Goal: Information Seeking & Learning: Learn about a topic

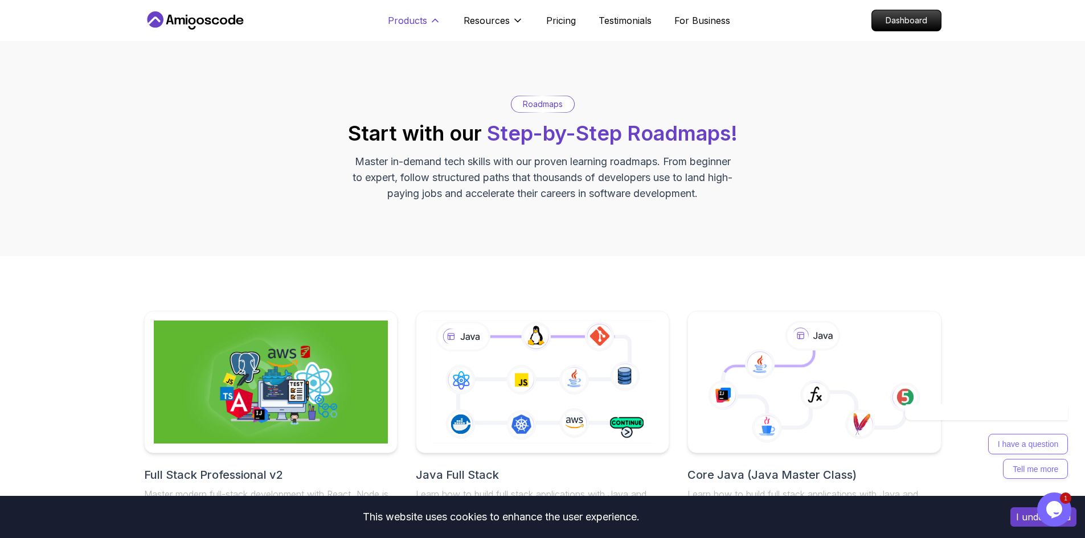
click at [432, 26] on icon at bounding box center [435, 20] width 11 height 11
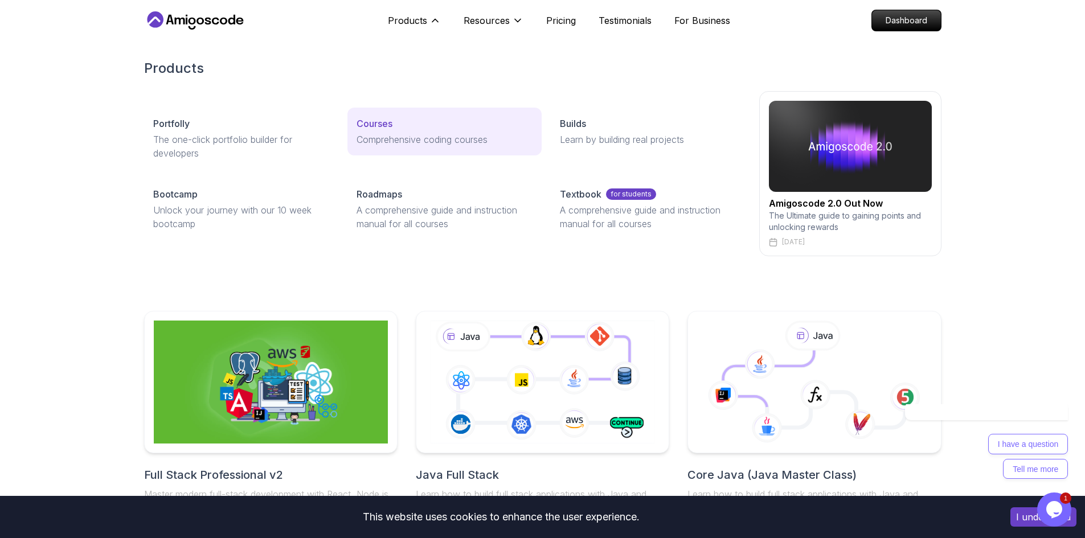
click at [445, 142] on p "Comprehensive coding courses" at bounding box center [445, 140] width 176 height 14
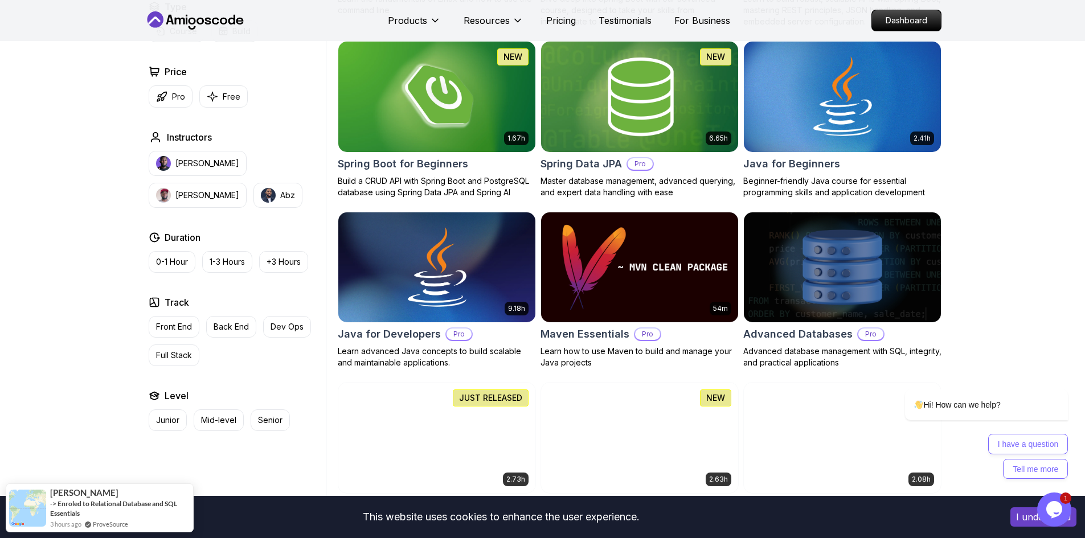
scroll to position [513, 0]
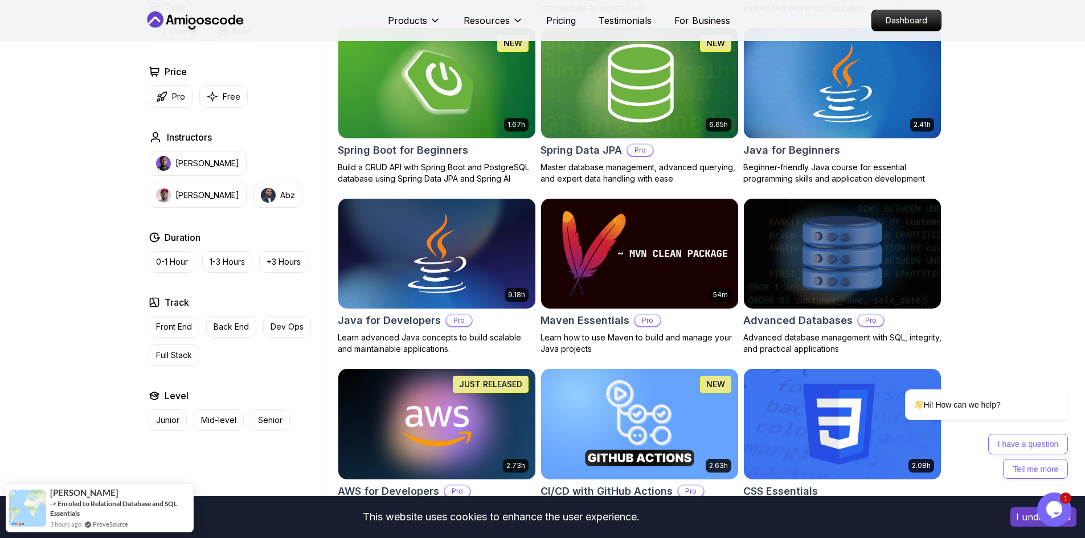
drag, startPoint x: 527, startPoint y: 167, endPoint x: 603, endPoint y: 159, distance: 76.8
drag, startPoint x: 603, startPoint y: 159, endPoint x: 968, endPoint y: 222, distance: 370.1
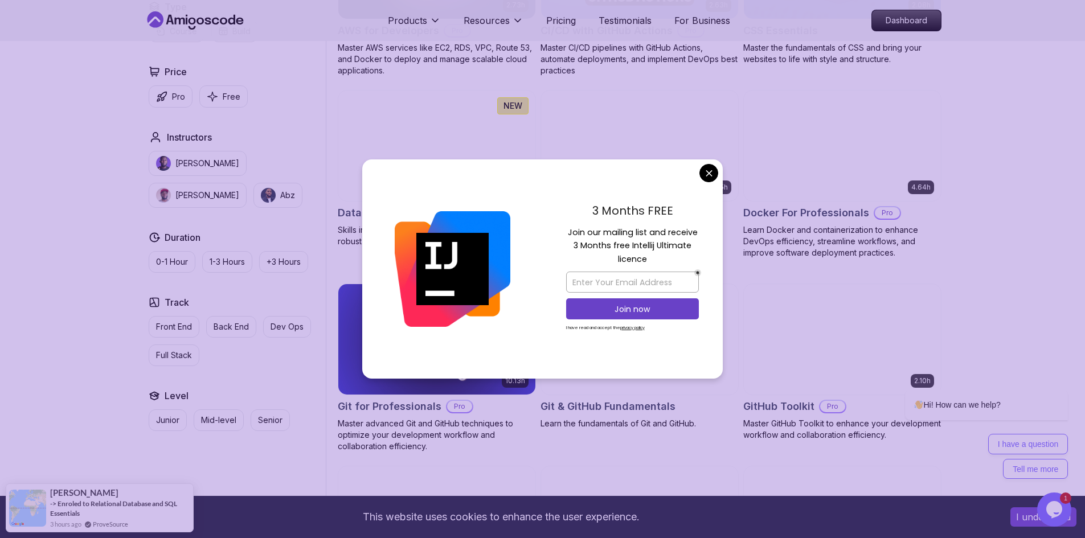
scroll to position [1082, 0]
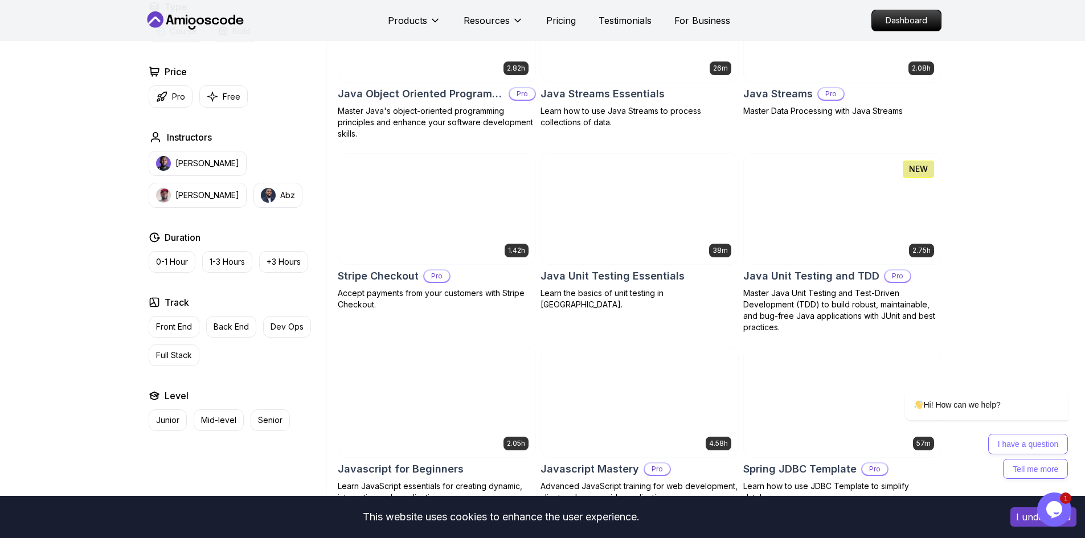
scroll to position [1823, 0]
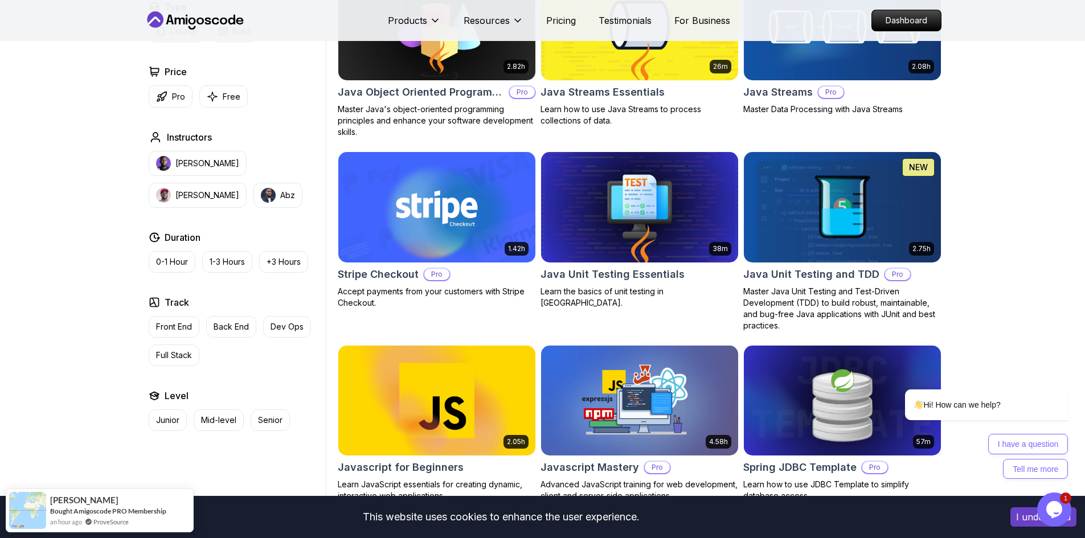
click at [473, 181] on img at bounding box center [436, 207] width 207 height 116
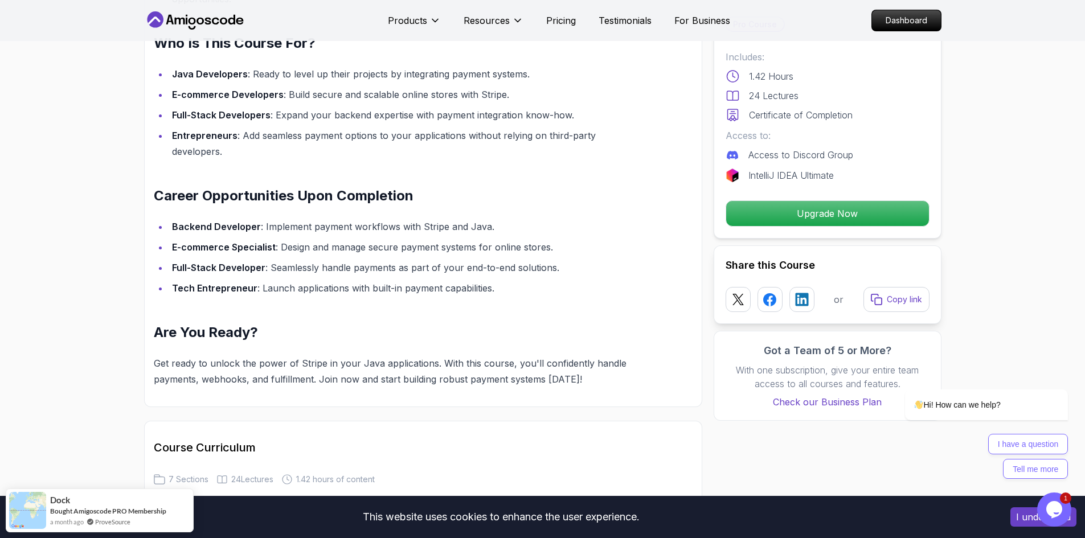
scroll to position [912, 0]
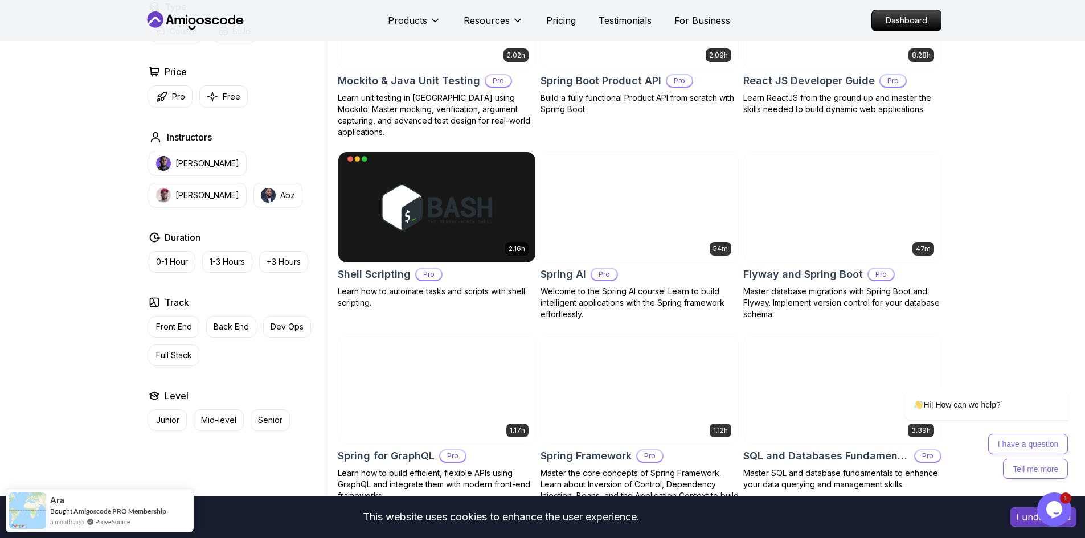
scroll to position [2506, 0]
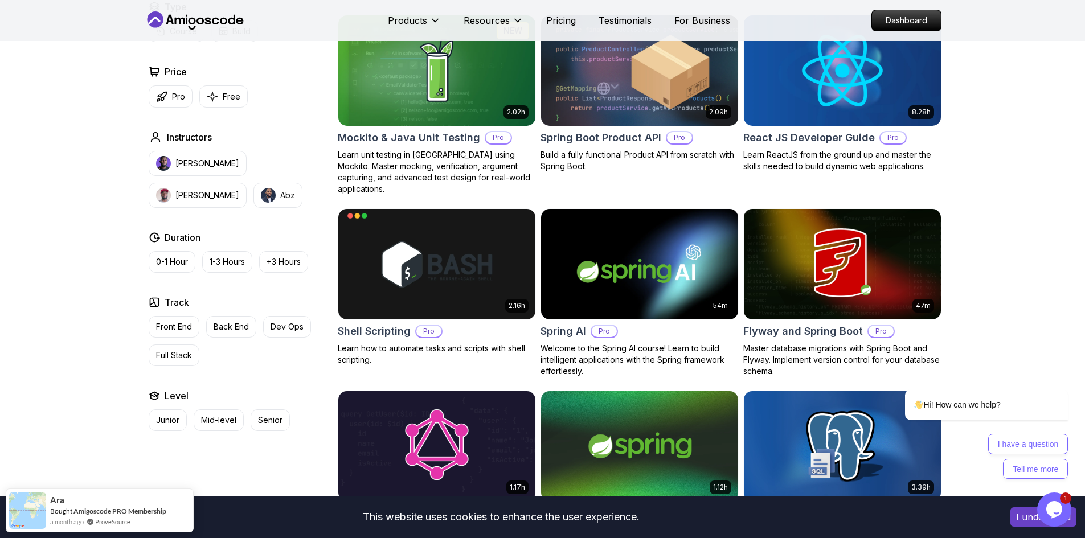
click at [444, 113] on img at bounding box center [436, 71] width 207 height 116
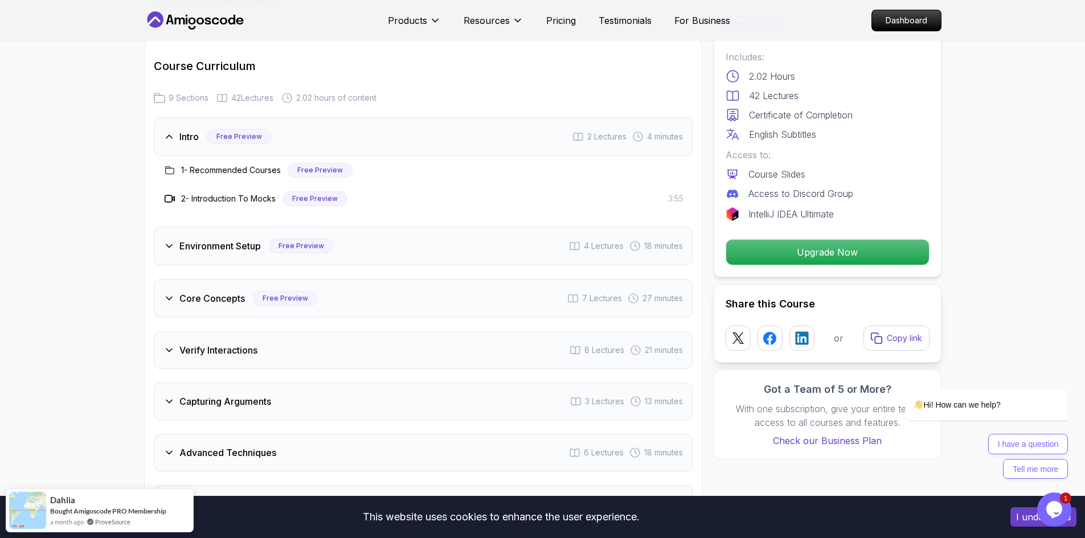
scroll to position [1823, 0]
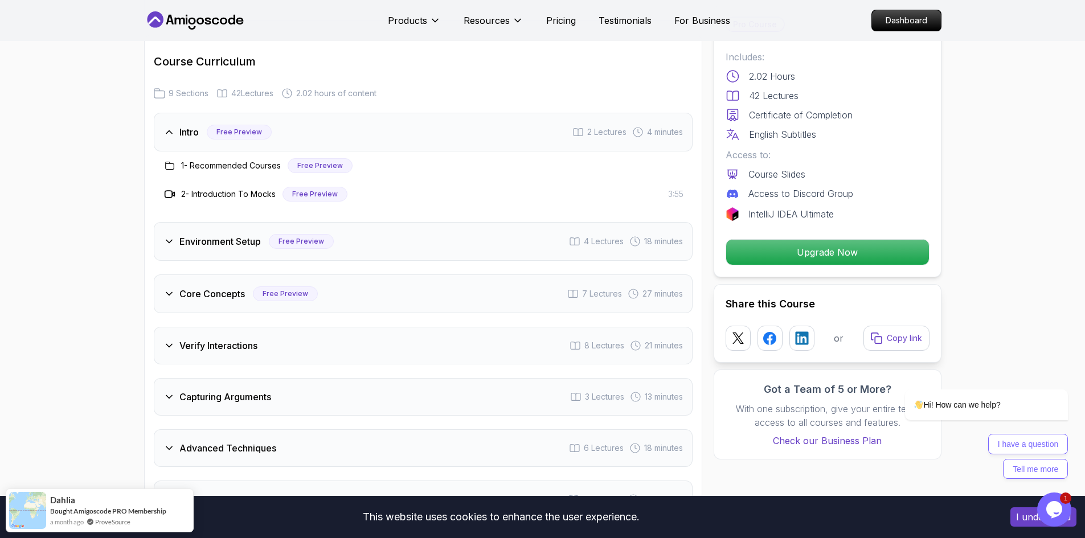
click at [483, 284] on div "Core Concepts Free Preview 7 Lectures 27 minutes" at bounding box center [423, 294] width 539 height 39
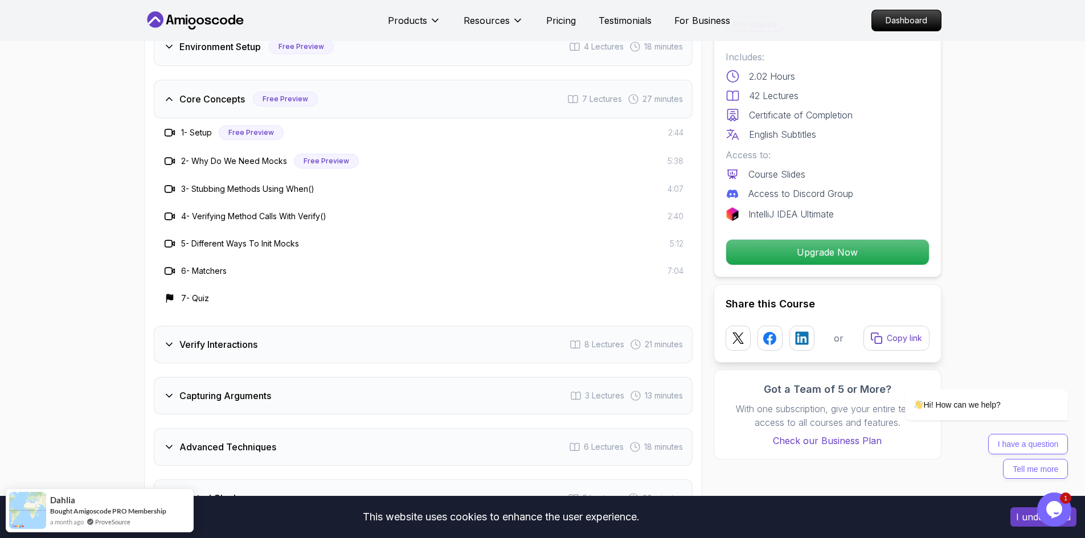
scroll to position [1994, 0]
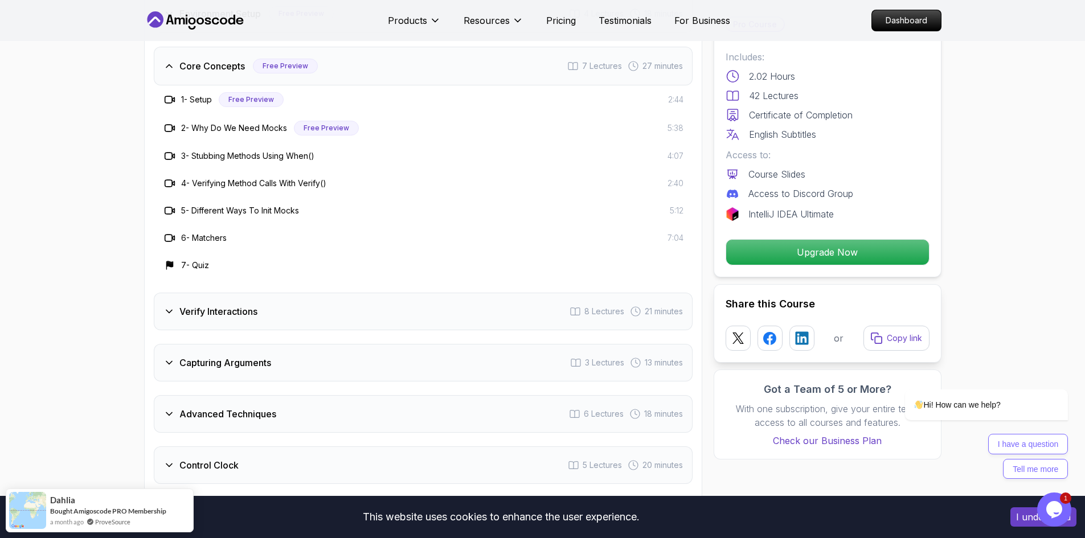
click at [498, 354] on div "Capturing Arguments 3 Lectures 13 minutes" at bounding box center [423, 363] width 539 height 38
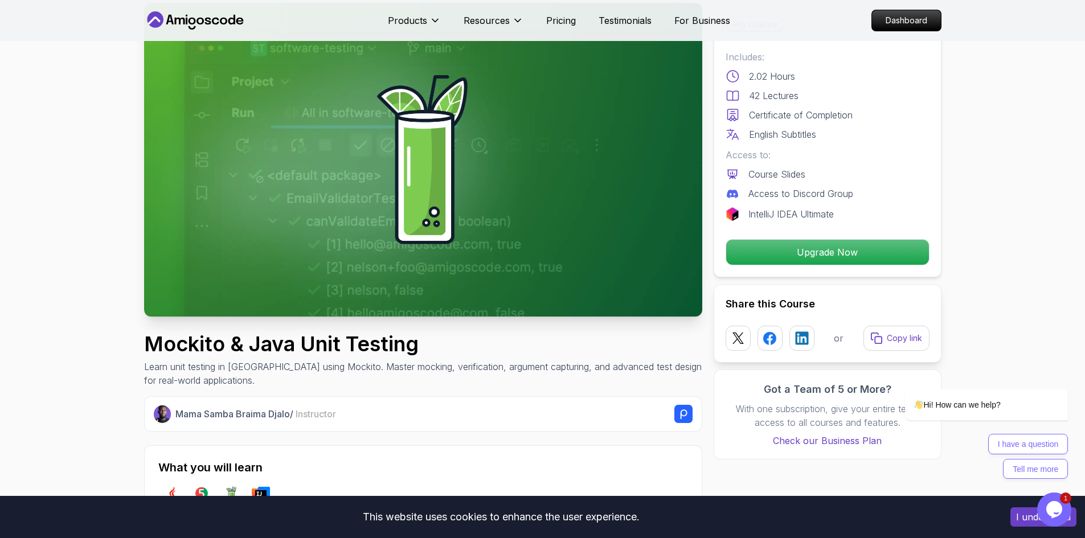
scroll to position [0, 0]
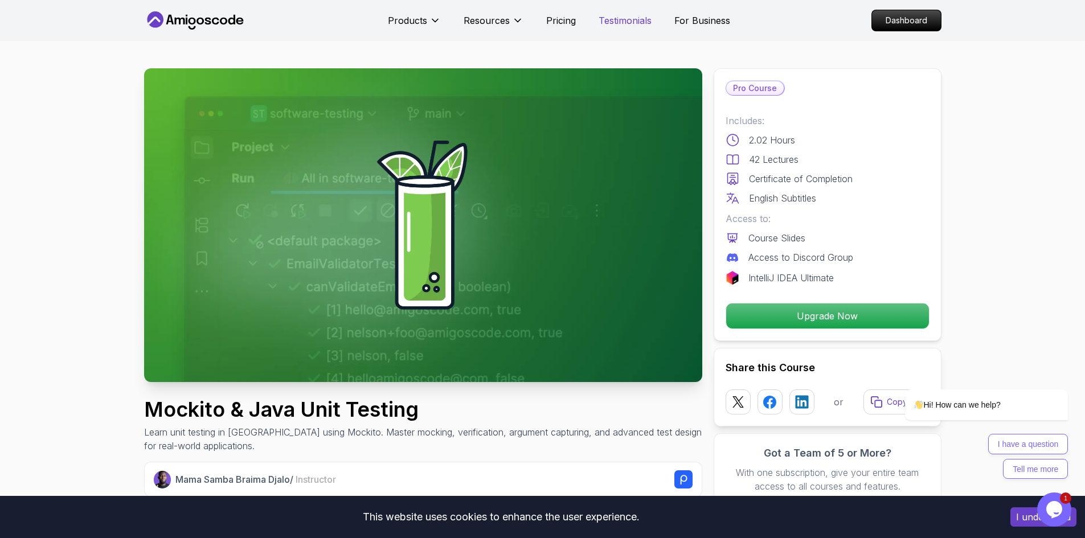
click at [615, 22] on p "Testimonials" at bounding box center [625, 21] width 53 height 14
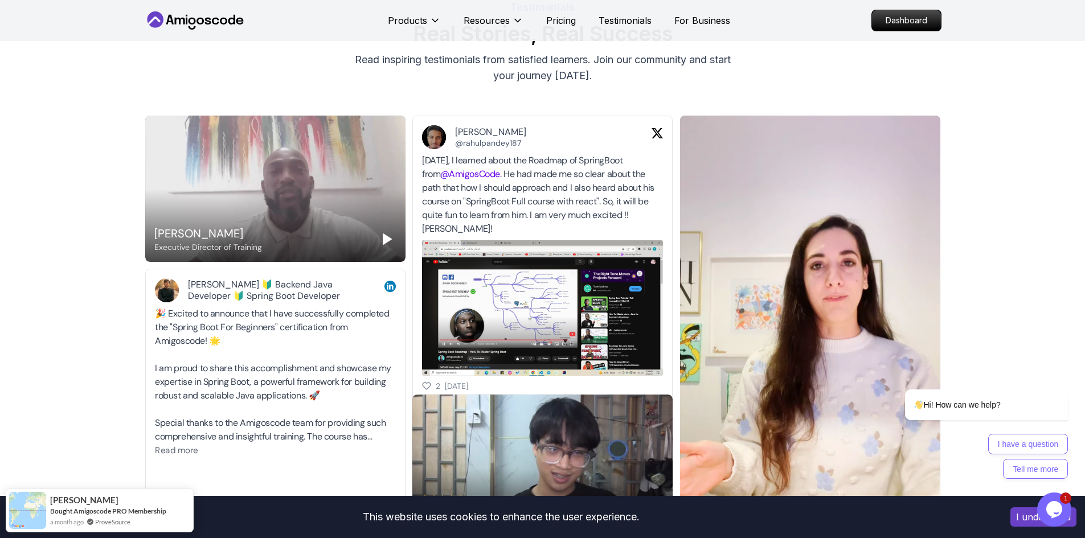
scroll to position [114, 0]
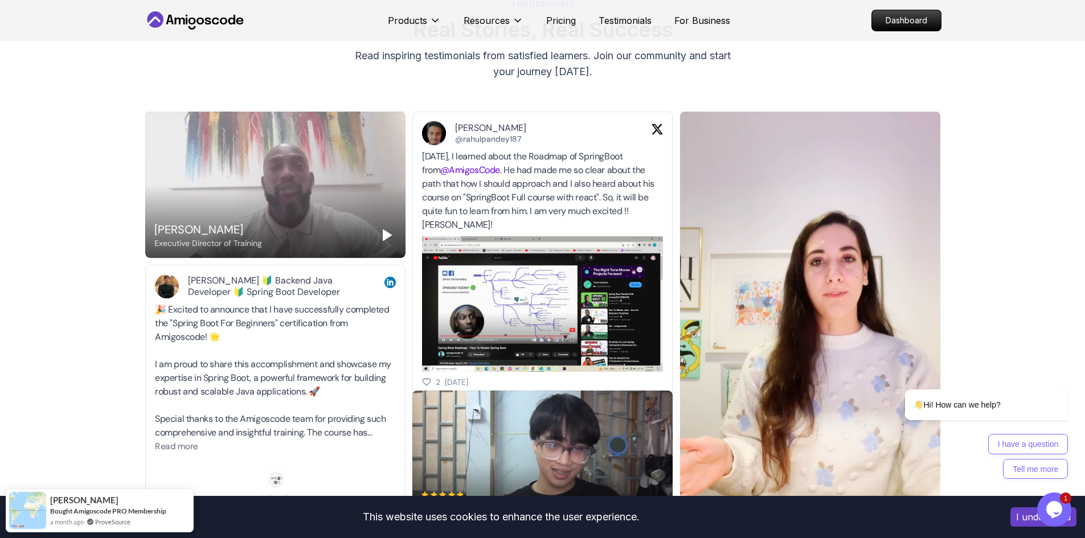
click at [290, 209] on div "[PERSON_NAME] Executive Director of Training" at bounding box center [275, 185] width 260 height 146
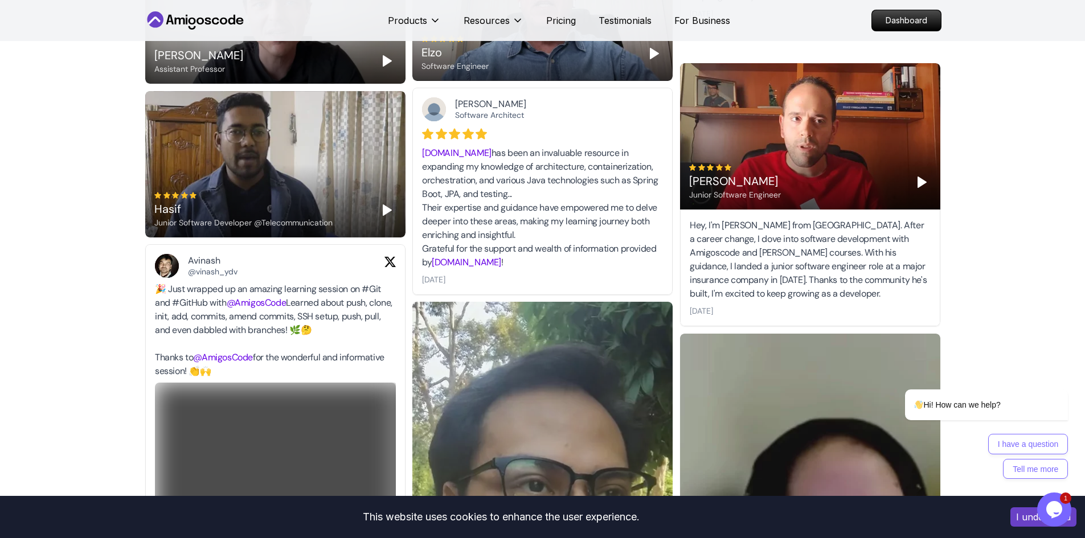
scroll to position [2279, 0]
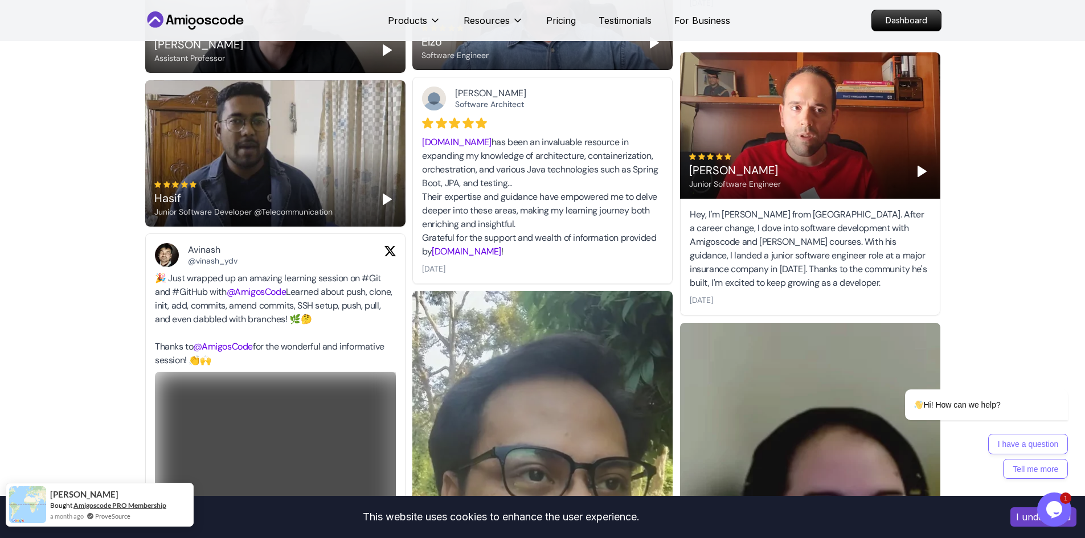
click at [126, 506] on link "Amigoscode PRO Membership" at bounding box center [119, 505] width 93 height 9
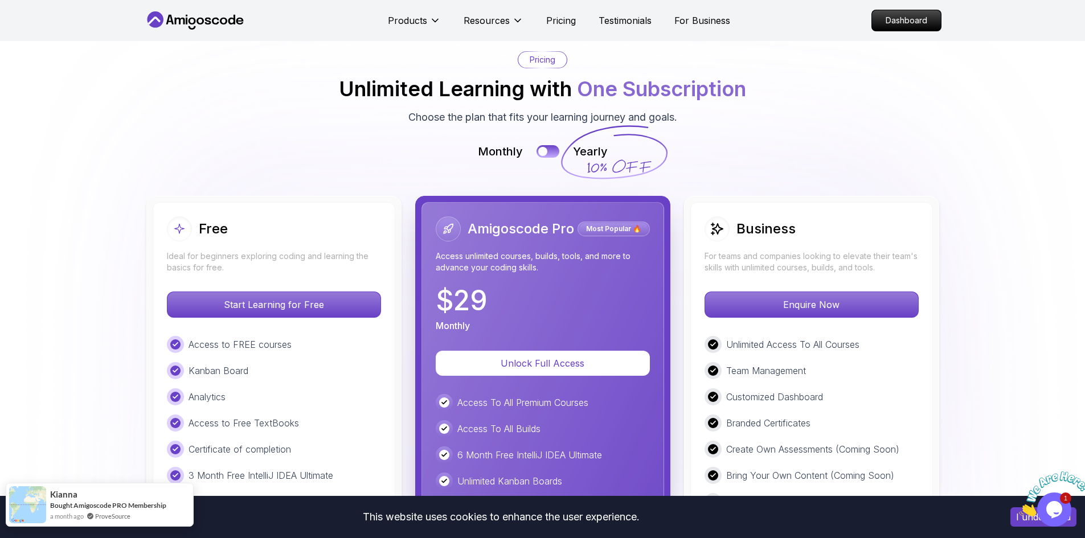
click at [31, 511] on img at bounding box center [27, 505] width 37 height 37
click at [105, 519] on link "ProveSource" at bounding box center [112, 517] width 35 height 10
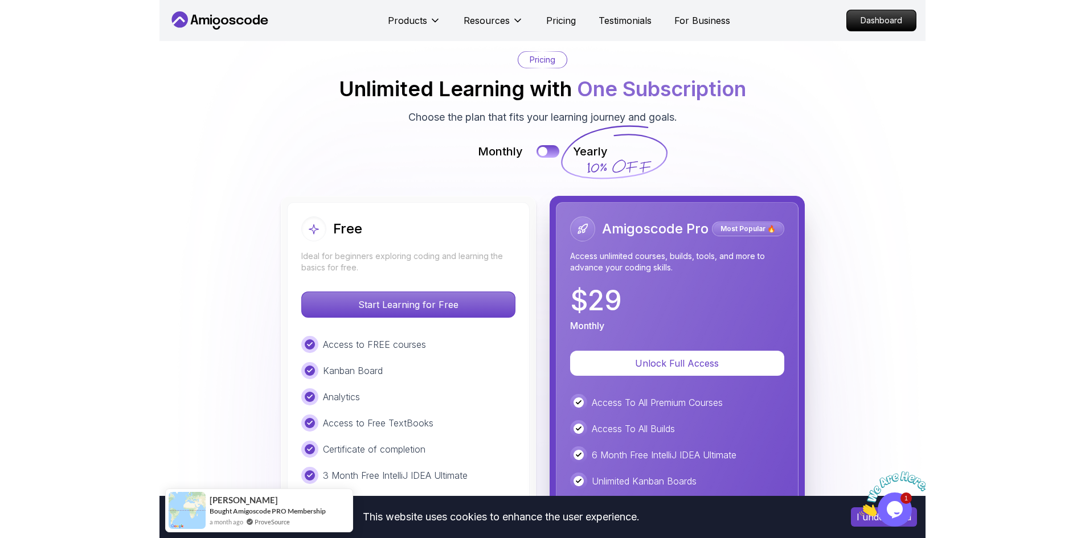
scroll to position [2470, 0]
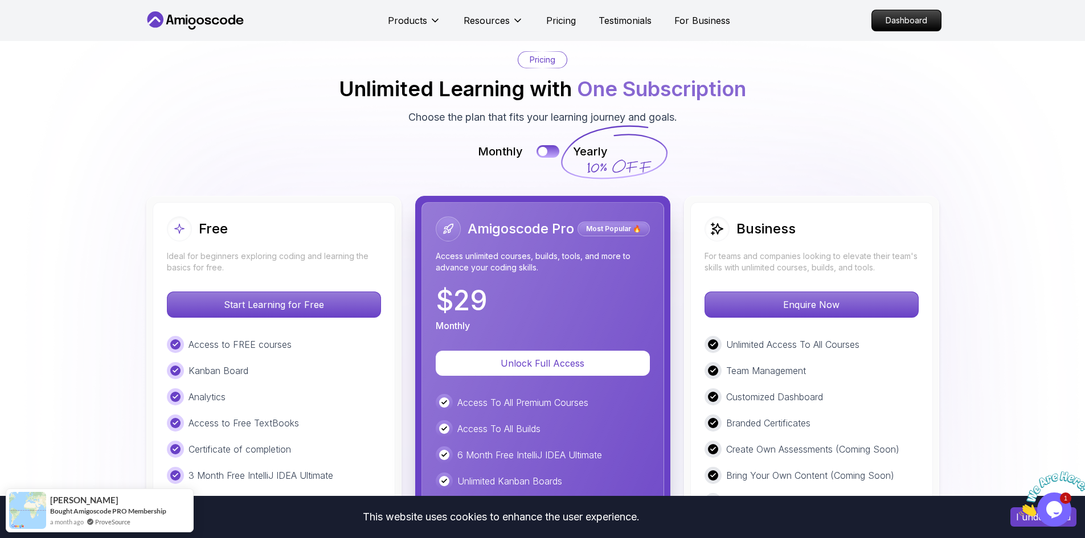
click at [537, 147] on div "Monthly Yearly" at bounding box center [543, 152] width 798 height 16
click at [542, 149] on div at bounding box center [543, 151] width 10 height 10
click at [542, 149] on button at bounding box center [548, 151] width 24 height 13
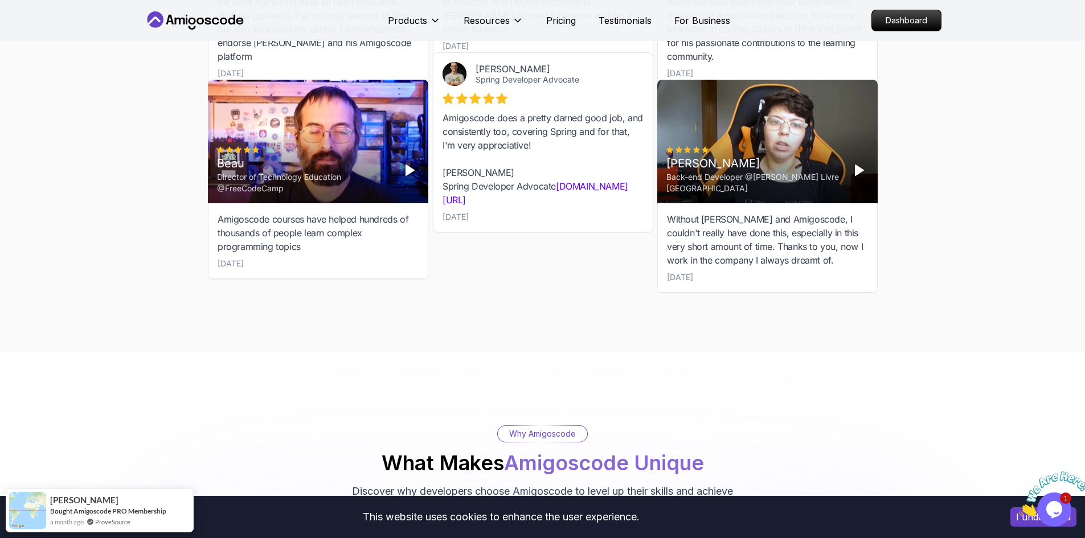
scroll to position [3667, 0]
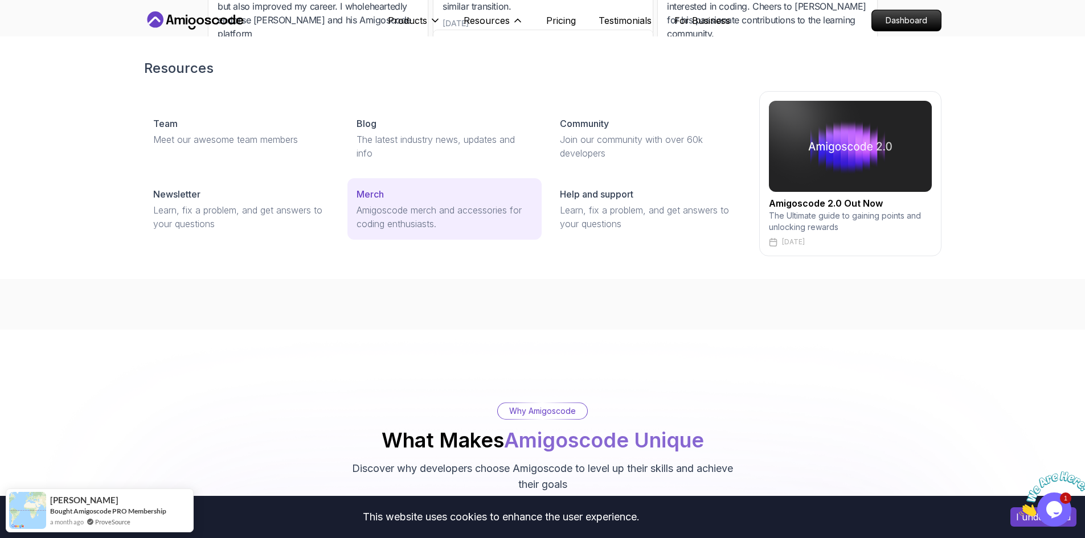
click at [370, 208] on p "Amigoscode merch and accessories for coding enthusiasts." at bounding box center [445, 216] width 176 height 27
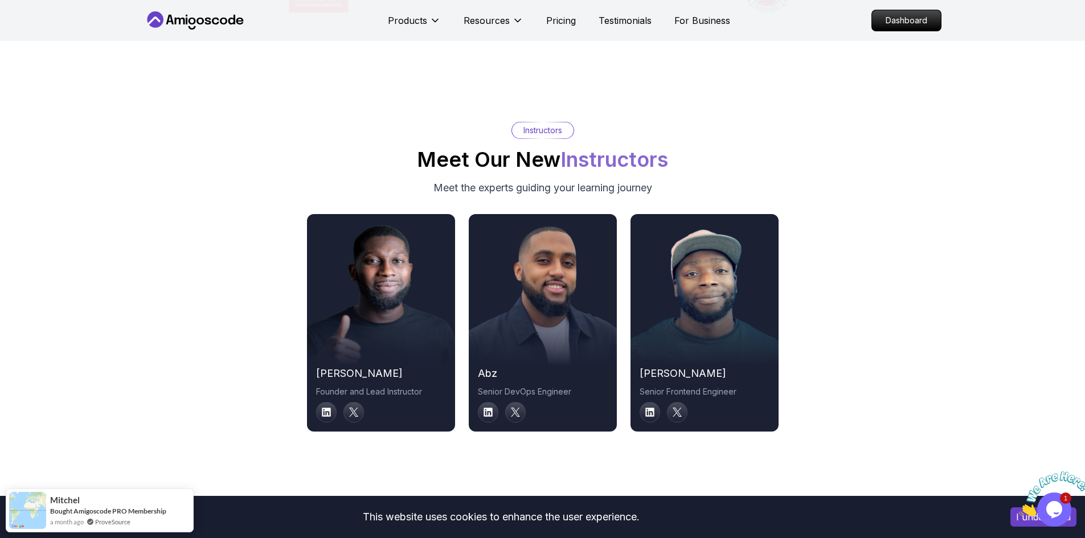
scroll to position [5661, 0]
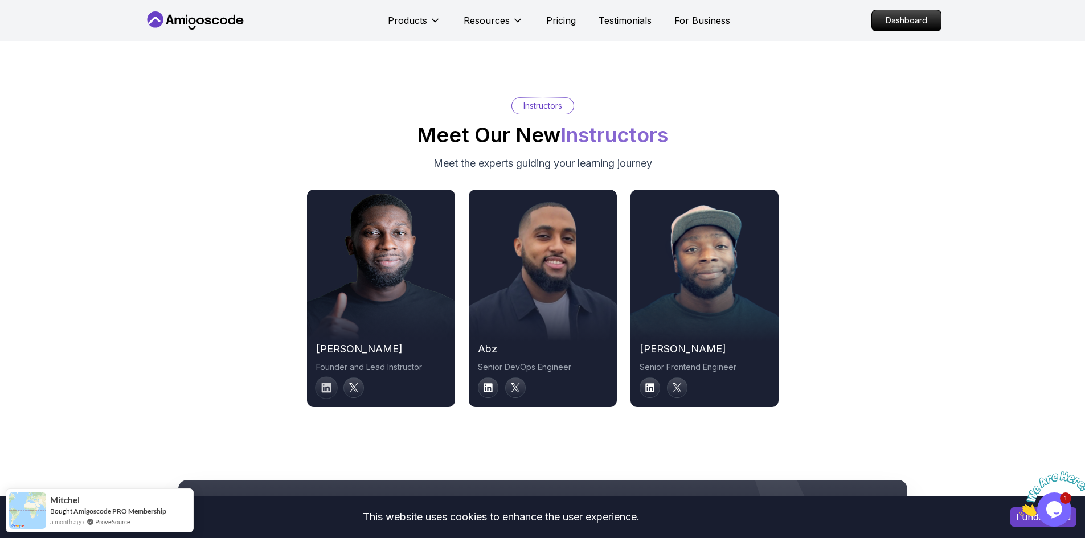
click at [318, 389] on link at bounding box center [326, 388] width 23 height 23
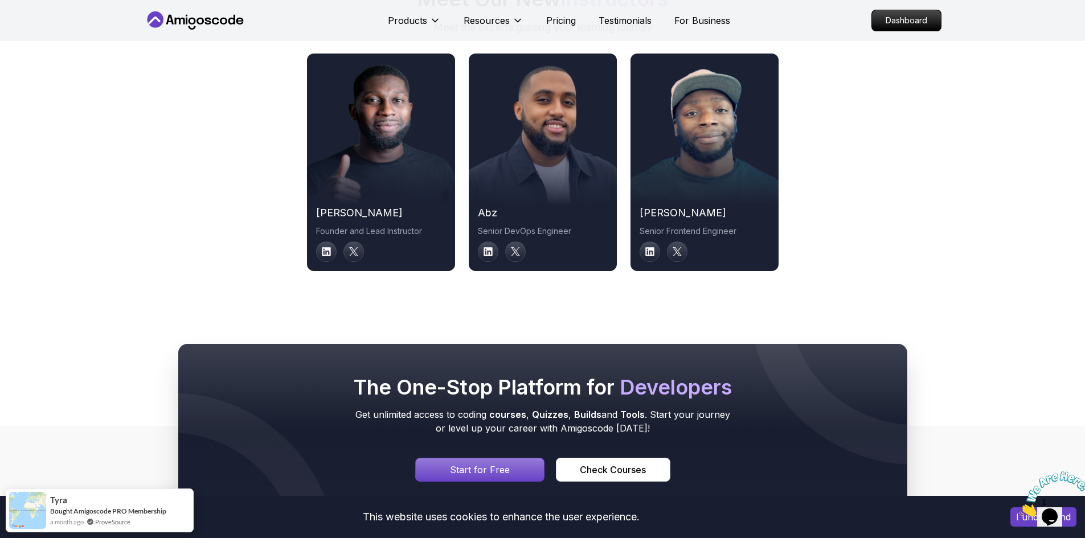
scroll to position [5684, 0]
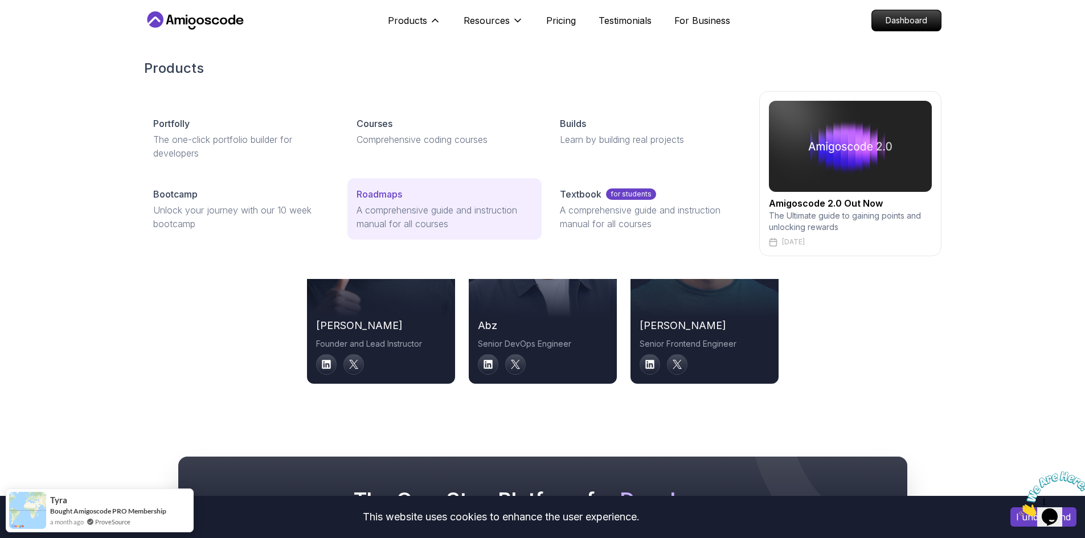
click at [422, 187] on link "Roadmaps A comprehensive guide and instruction manual for all courses" at bounding box center [445, 209] width 194 height 62
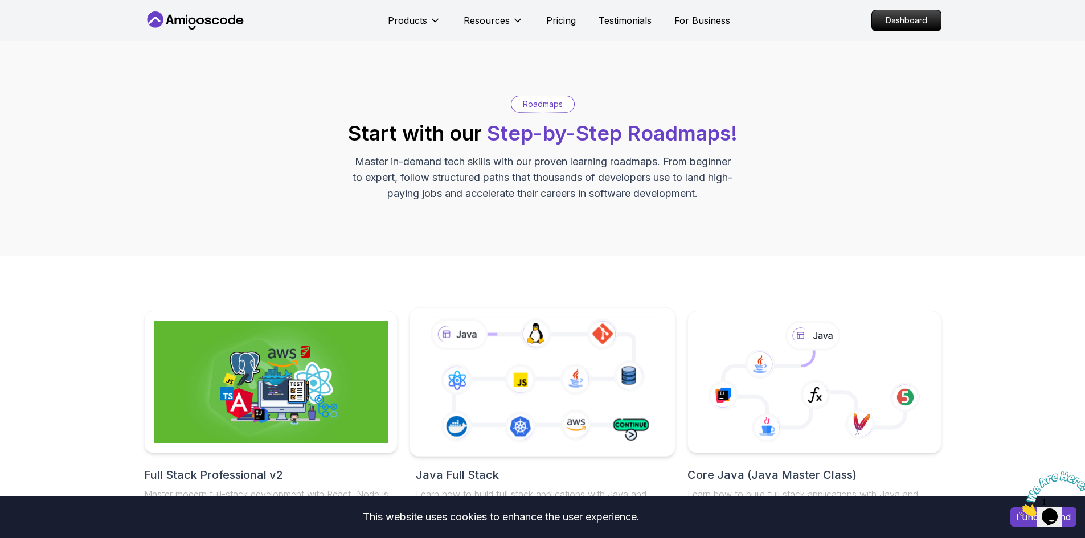
scroll to position [228, 0]
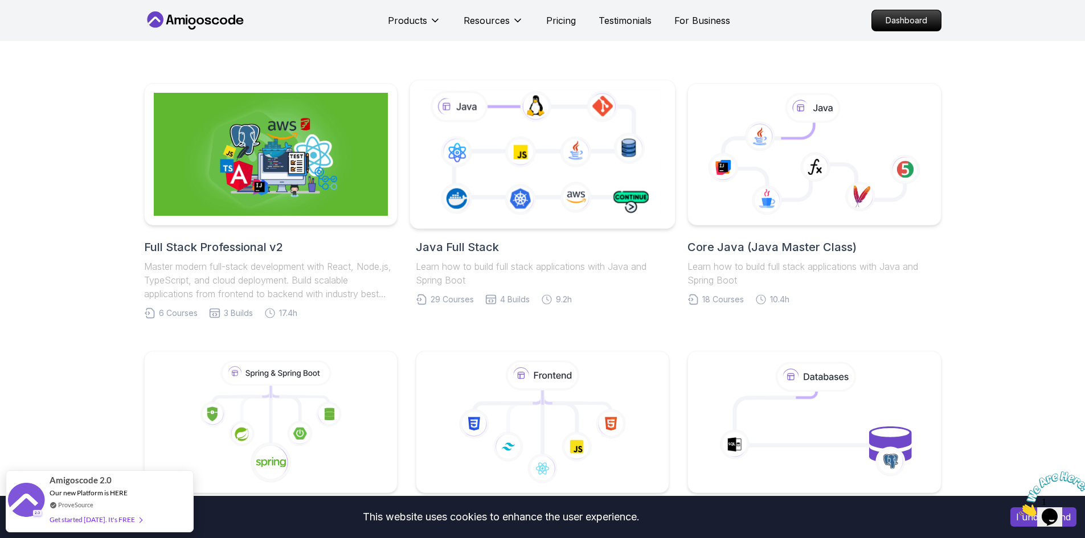
click at [533, 138] on icon at bounding box center [542, 154] width 241 height 134
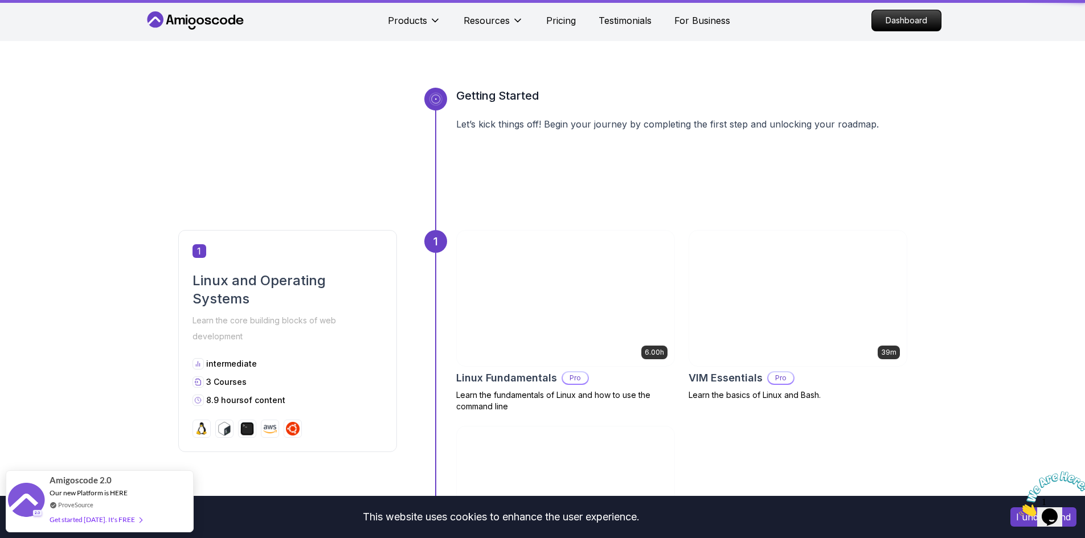
scroll to position [570, 0]
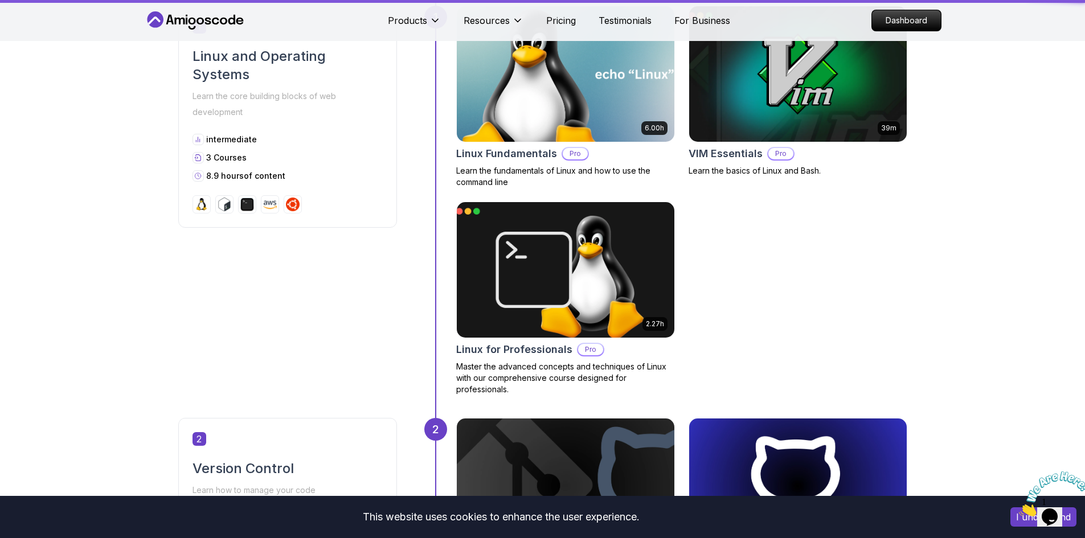
click at [537, 113] on img at bounding box center [565, 74] width 228 height 142
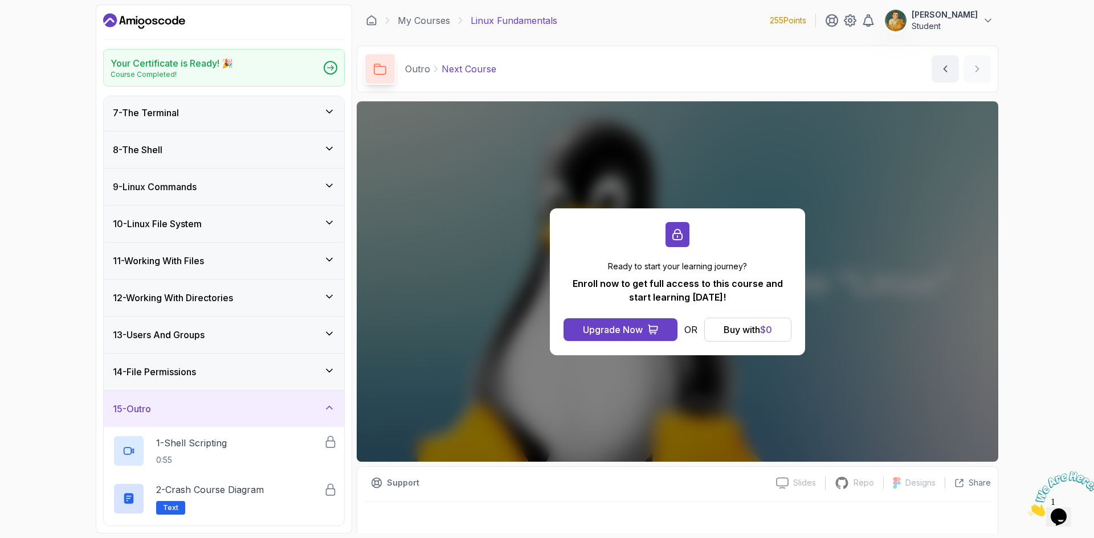
scroll to position [228, 0]
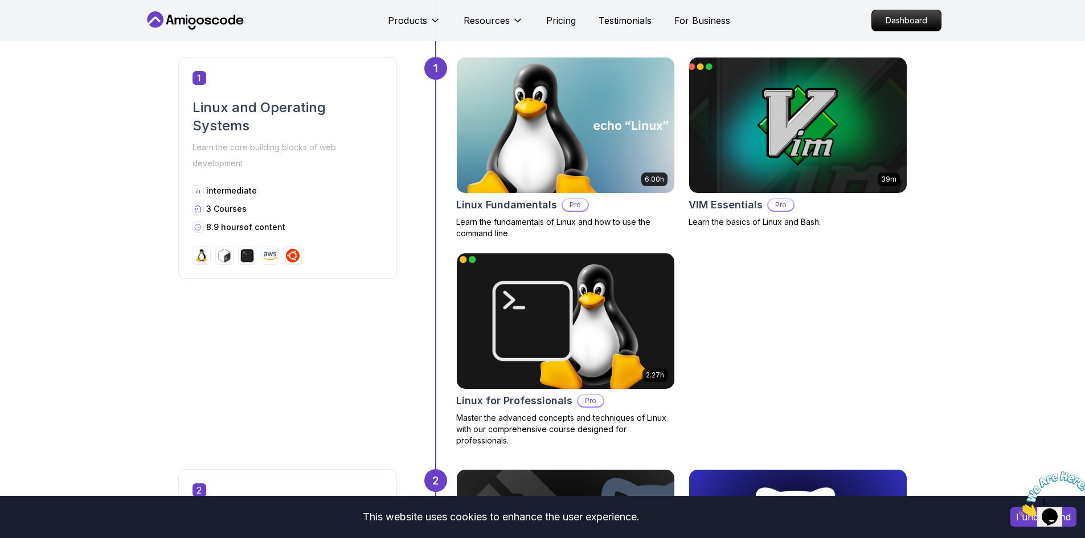
scroll to position [570, 0]
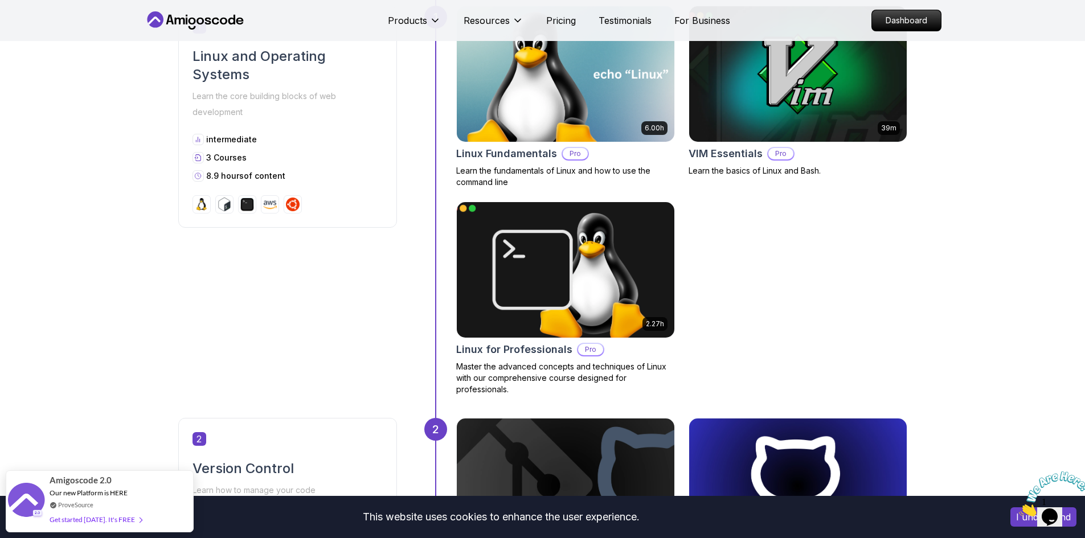
click at [546, 280] on img at bounding box center [565, 270] width 228 height 142
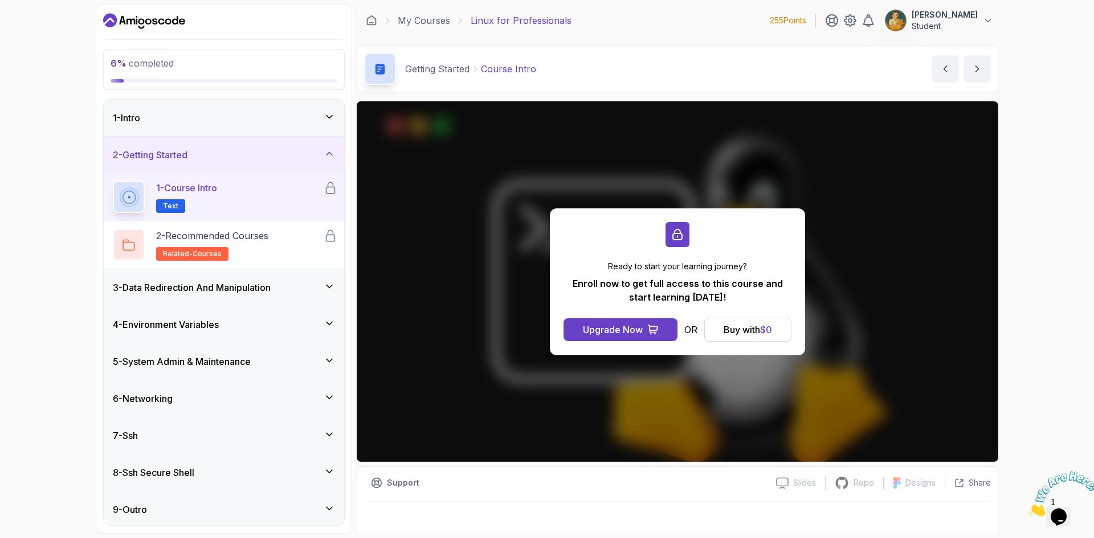
click at [262, 374] on div "5 - System Admin & Maintenance" at bounding box center [224, 362] width 240 height 36
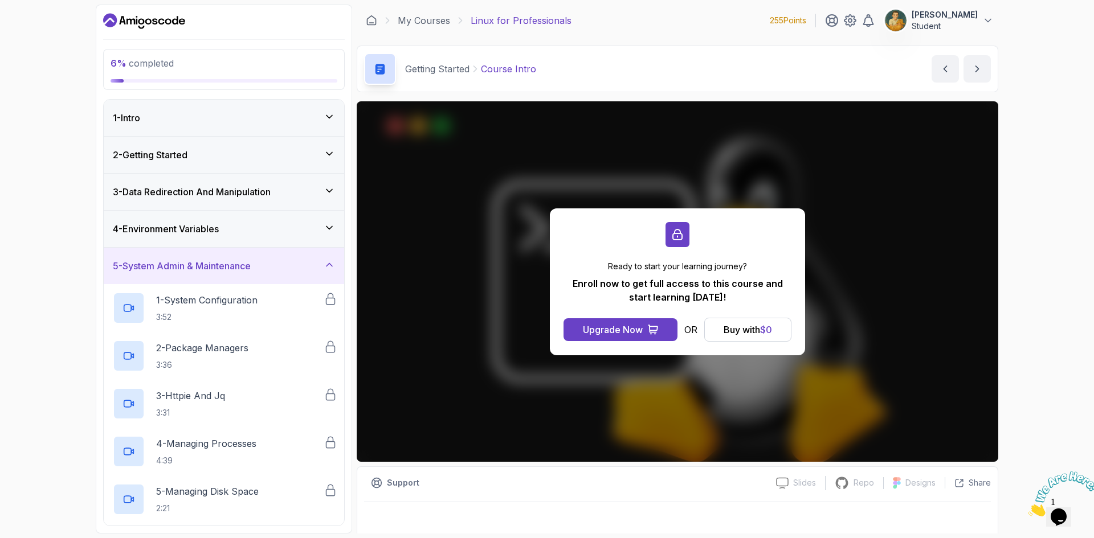
click at [258, 185] on h3 "3 - Data Redirection And Manipulation" at bounding box center [192, 192] width 158 height 14
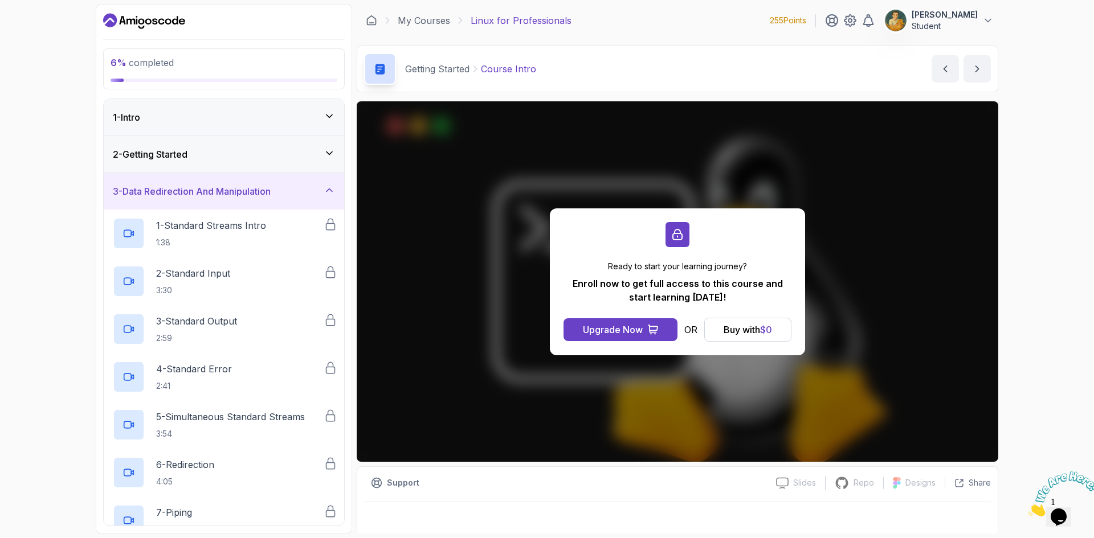
click at [248, 173] on div "1 - Intro 2 - Getting Started 3 - Data Redirection And Manipulation 1 - Standar…" at bounding box center [224, 312] width 240 height 427
drag, startPoint x: 248, startPoint y: 173, endPoint x: 250, endPoint y: 164, distance: 9.3
click at [248, 173] on div "1 - Intro 2 - Getting Started 3 - Data Redirection And Manipulation 1 - Standar…" at bounding box center [224, 312] width 240 height 427
click at [251, 158] on div "2 - Getting Started" at bounding box center [224, 155] width 222 height 14
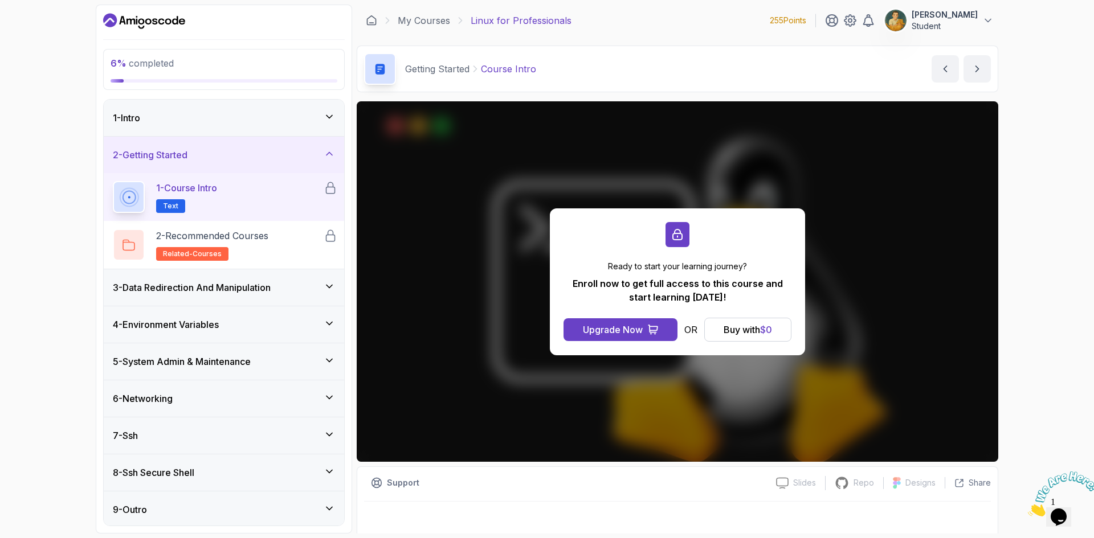
click at [254, 128] on div "1 - Intro" at bounding box center [224, 118] width 240 height 36
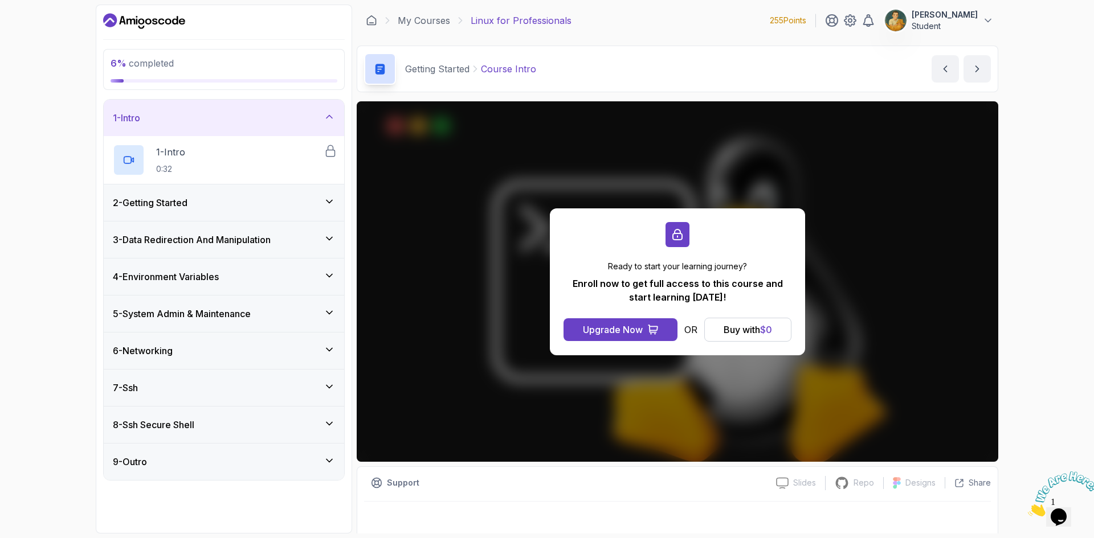
click at [235, 370] on div "7 - Ssh" at bounding box center [224, 388] width 240 height 36
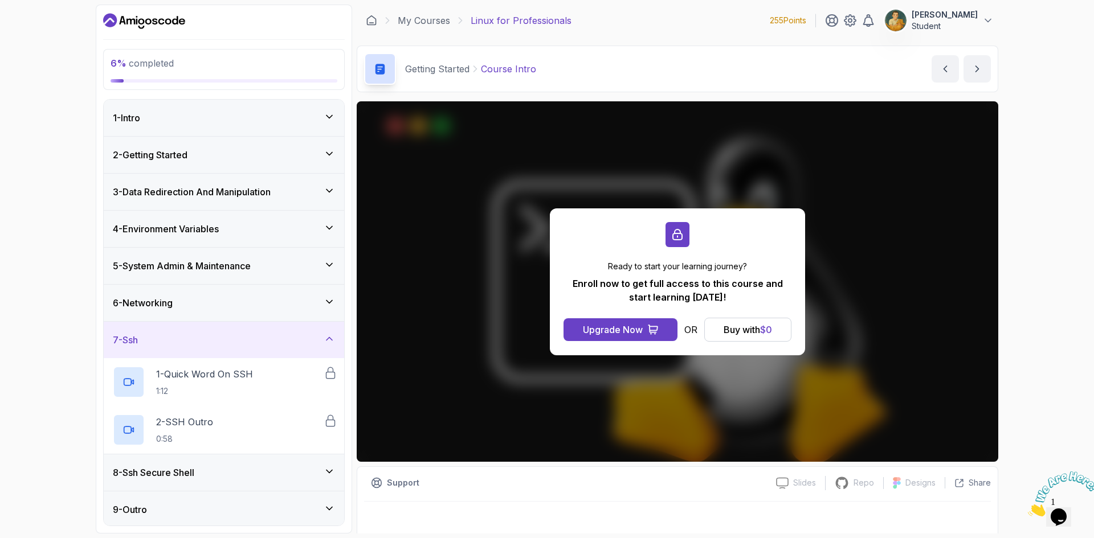
click at [228, 458] on div "8 - Ssh Secure Shell" at bounding box center [224, 473] width 240 height 36
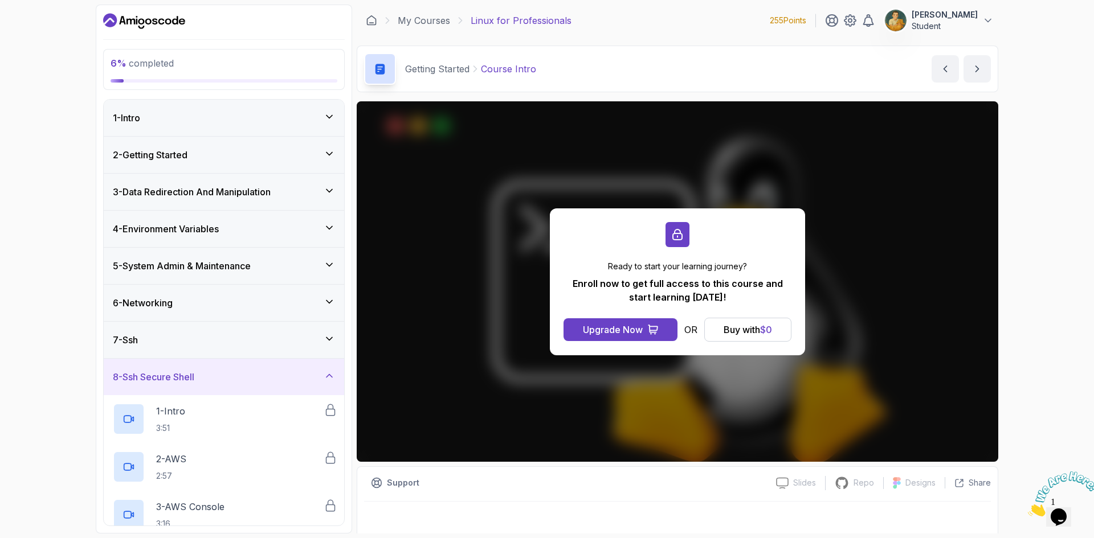
click at [251, 262] on h3 "5 - System Admin & Maintenance" at bounding box center [182, 266] width 138 height 14
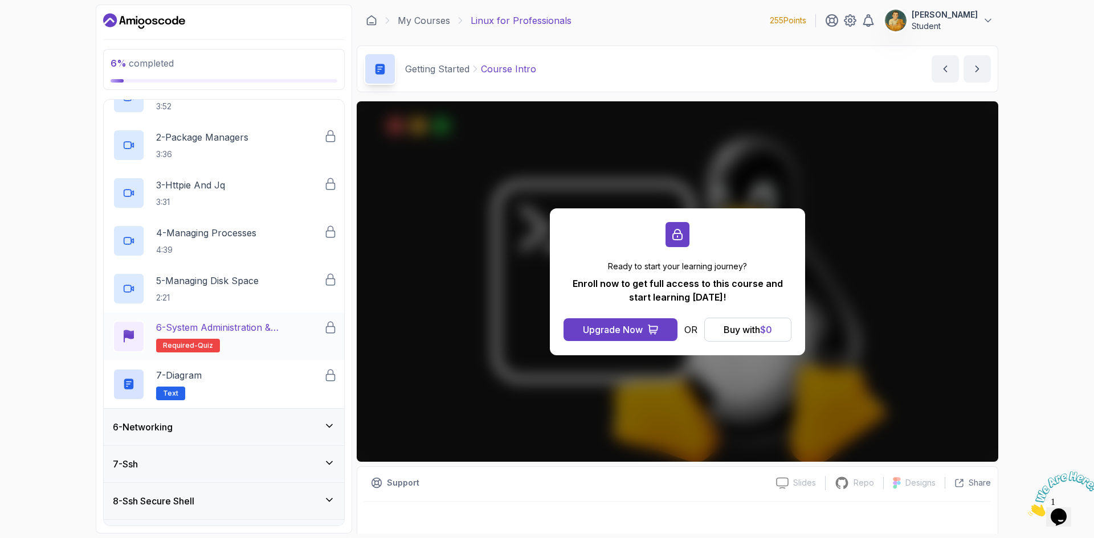
scroll to position [228, 0]
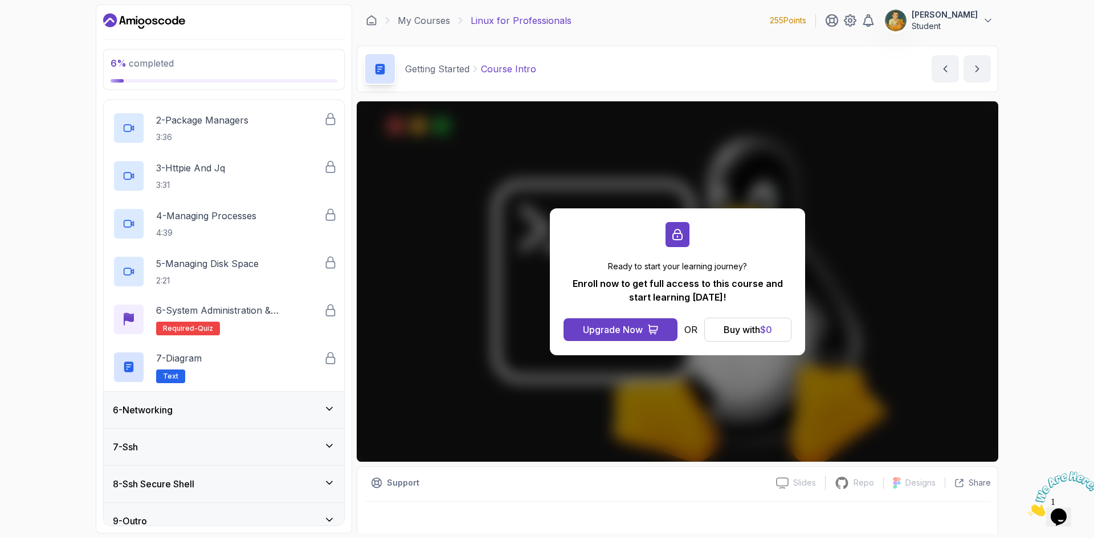
click at [189, 401] on div "6 - Networking" at bounding box center [224, 410] width 240 height 36
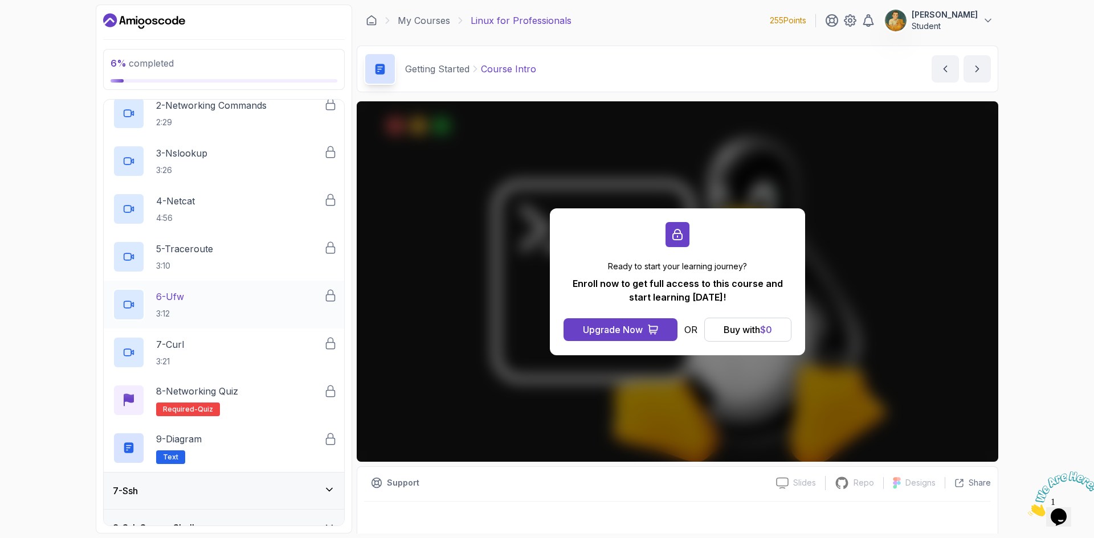
scroll to position [337, 0]
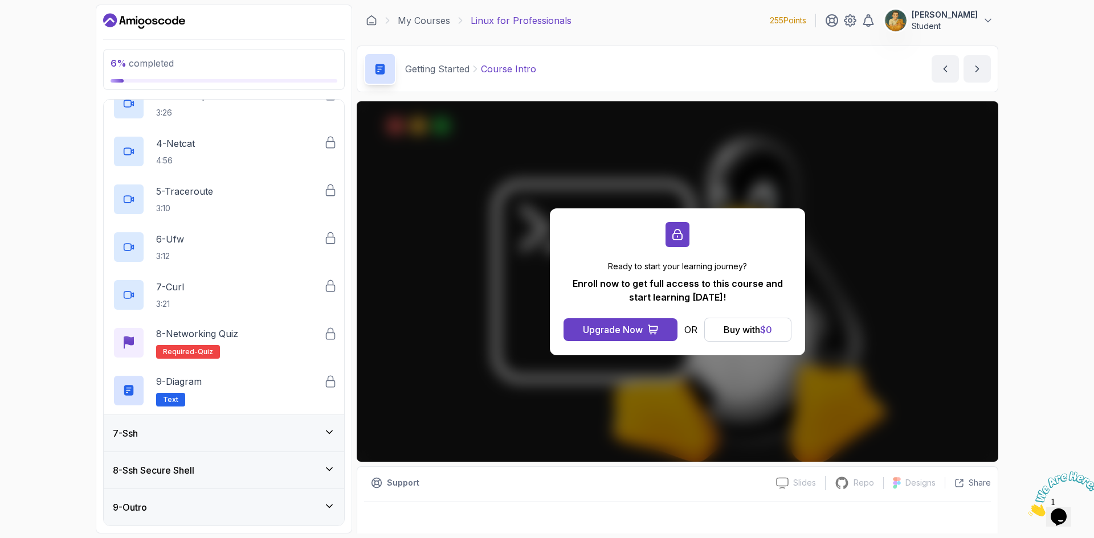
click at [203, 427] on div "7 - Ssh" at bounding box center [224, 434] width 222 height 14
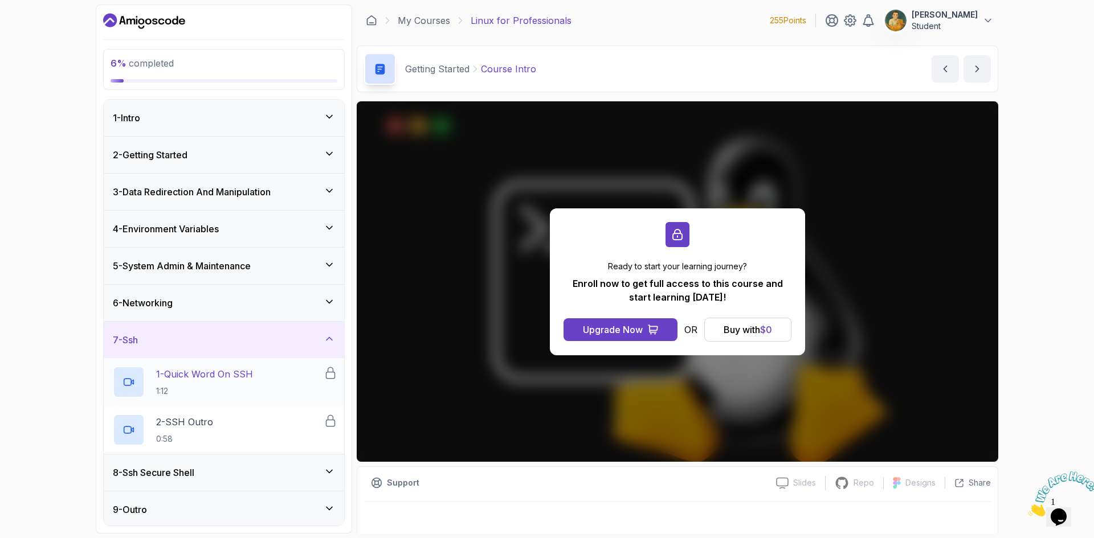
scroll to position [2, 0]
click at [204, 477] on div "8 - Ssh Secure Shell" at bounding box center [224, 470] width 240 height 36
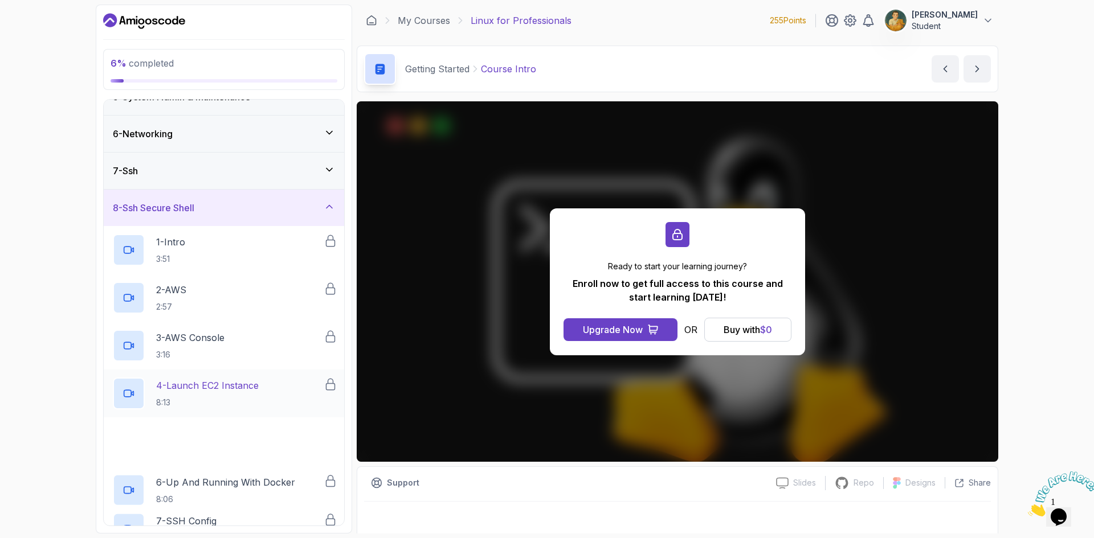
scroll to position [171, 0]
click at [197, 293] on div "2 - AWS 2:57" at bounding box center [218, 296] width 211 height 32
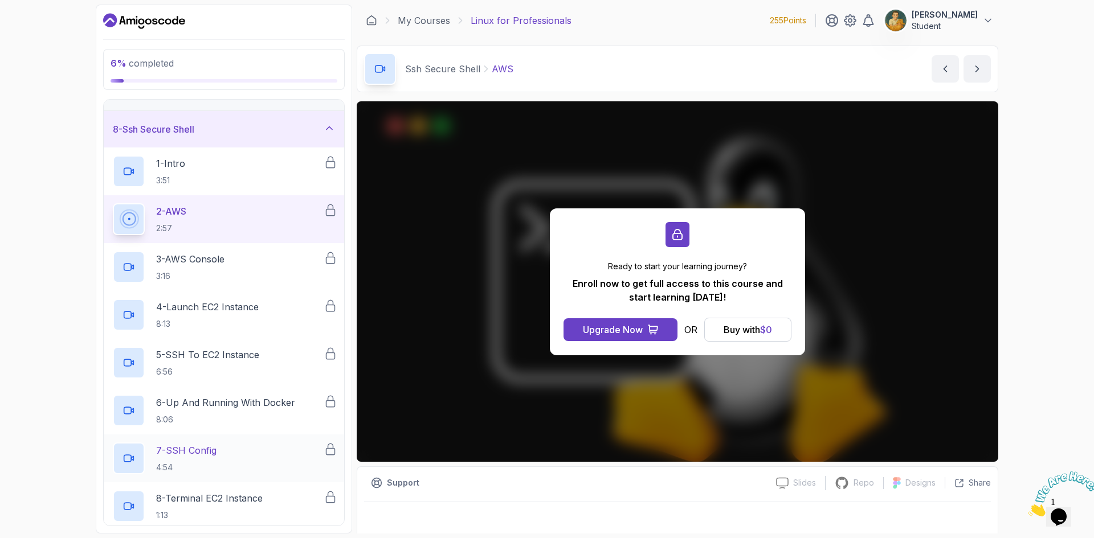
scroll to position [385, 0]
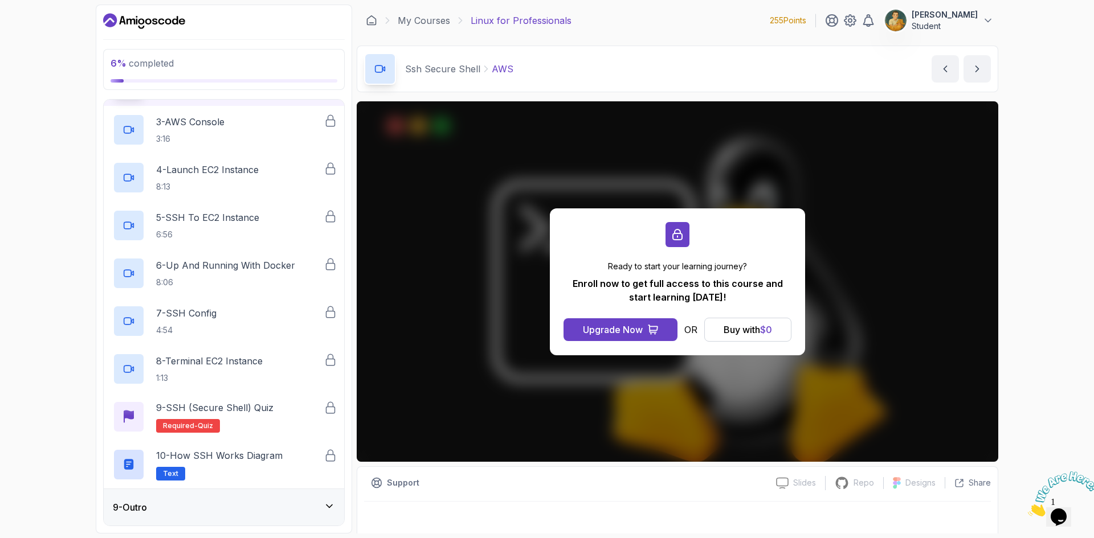
click at [210, 504] on div "9 - Outro" at bounding box center [224, 508] width 222 height 14
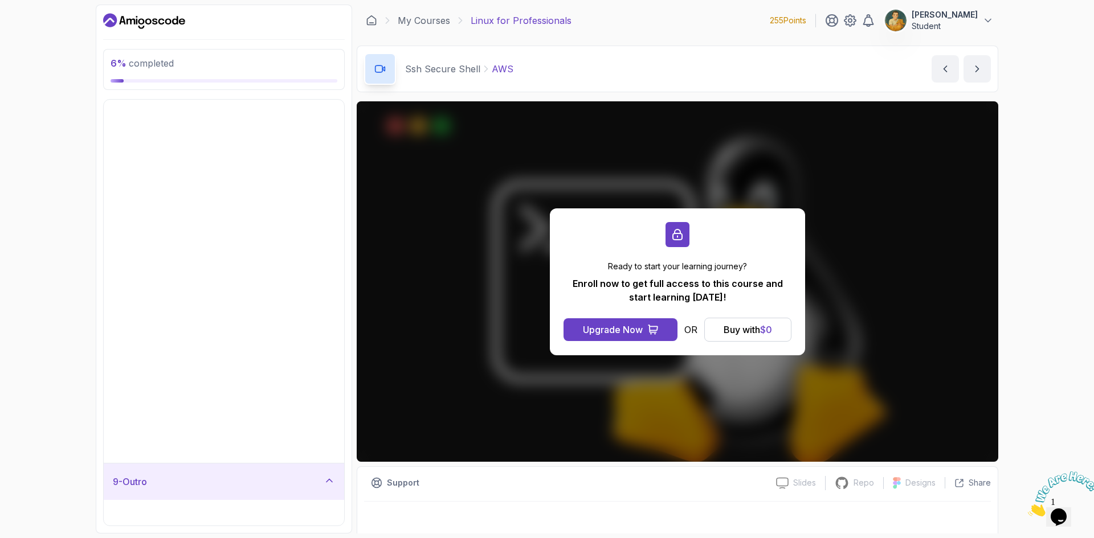
scroll to position [0, 0]
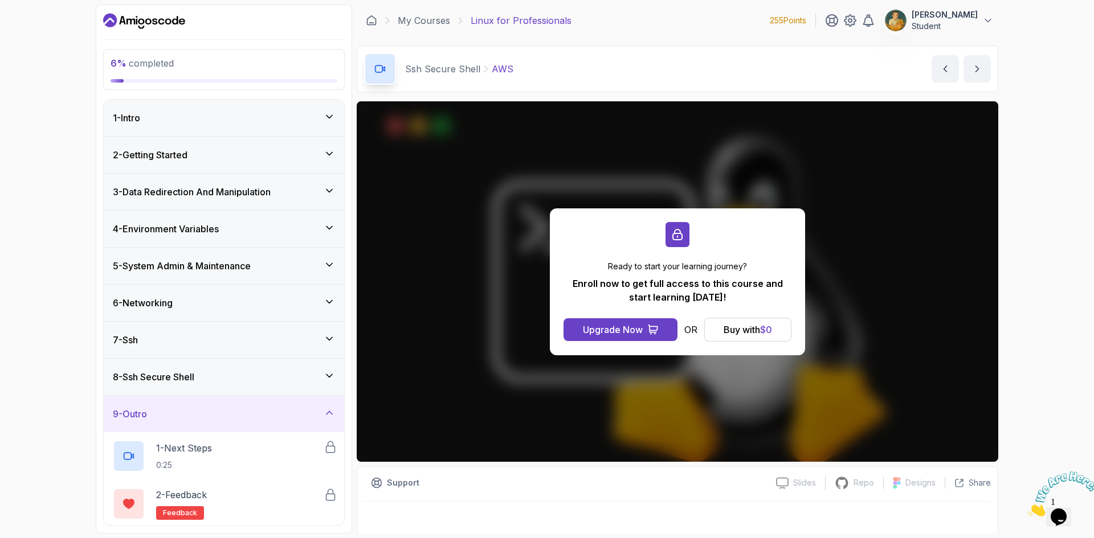
click at [189, 355] on div "7 - Ssh" at bounding box center [224, 340] width 240 height 36
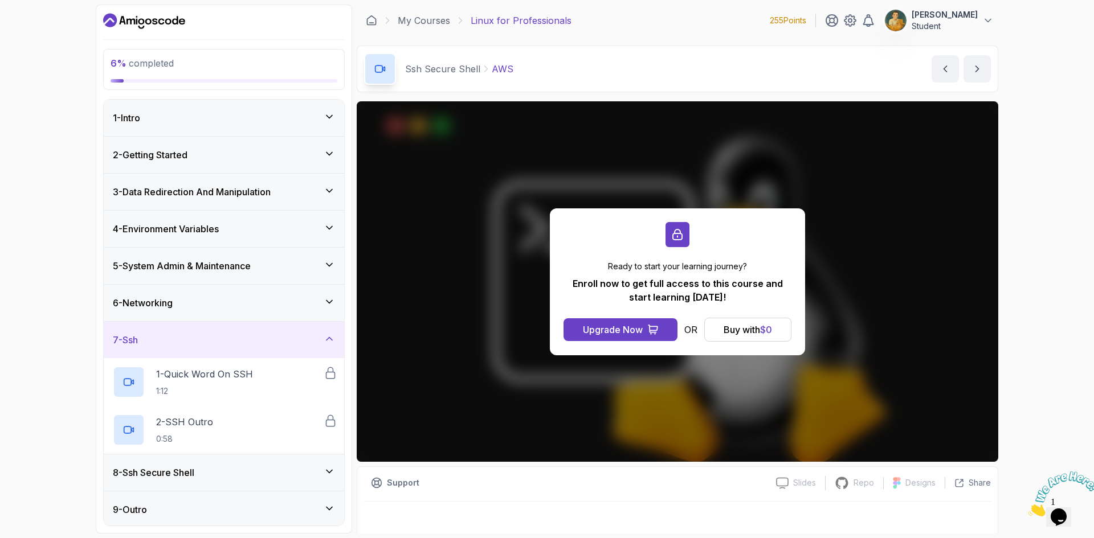
click at [190, 468] on h3 "8 - Ssh Secure Shell" at bounding box center [153, 473] width 81 height 14
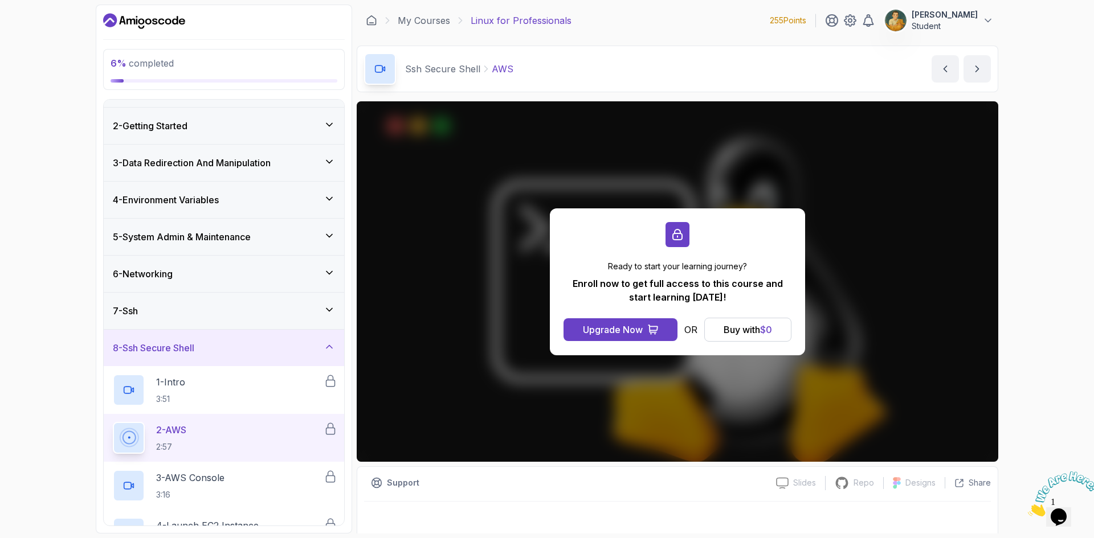
scroll to position [57, 0]
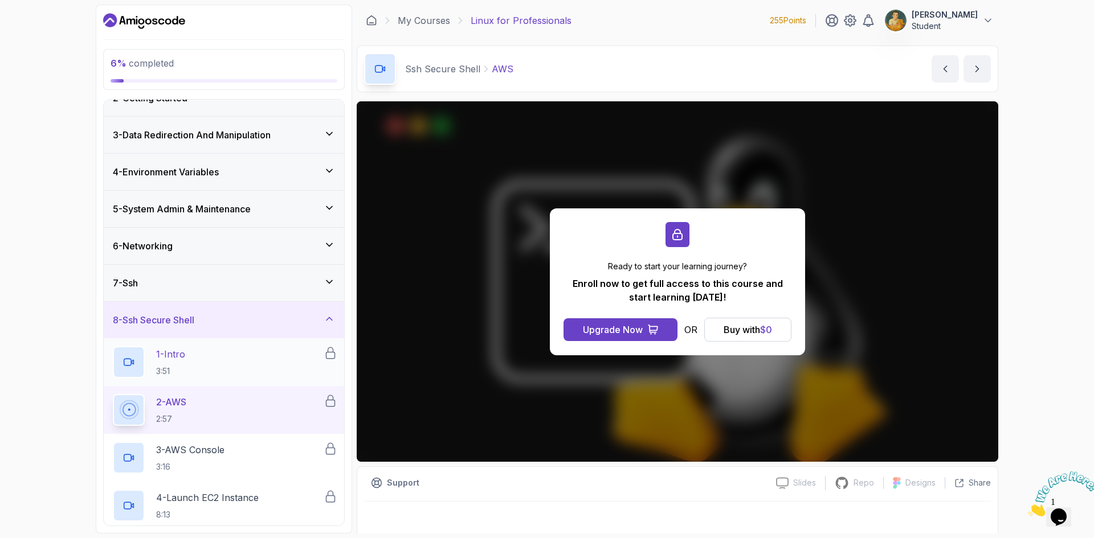
click at [185, 374] on p "3:51" at bounding box center [170, 371] width 29 height 11
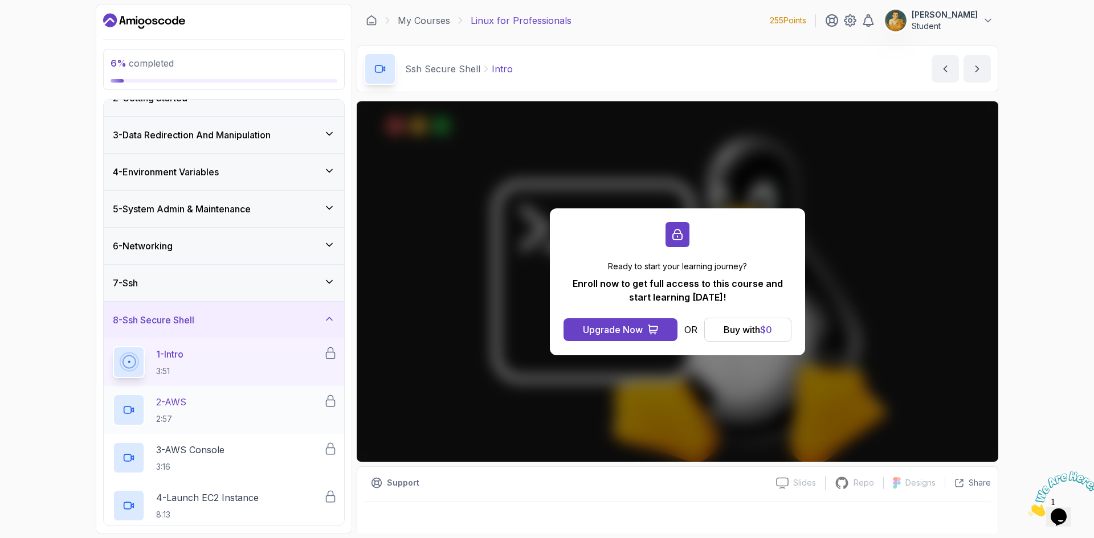
click at [202, 415] on div "2 - AWS 2:57" at bounding box center [218, 410] width 211 height 32
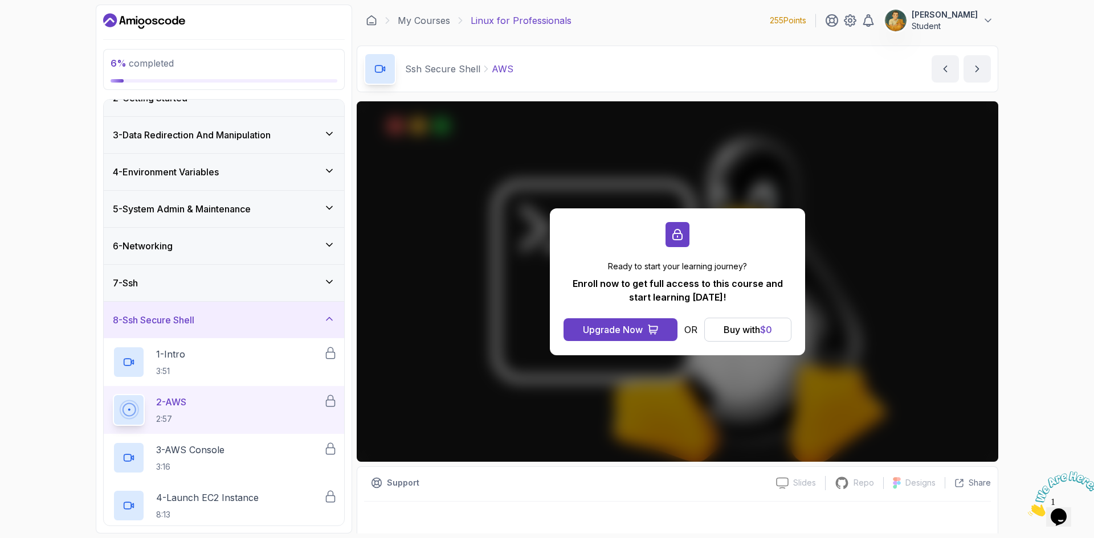
scroll to position [7, 0]
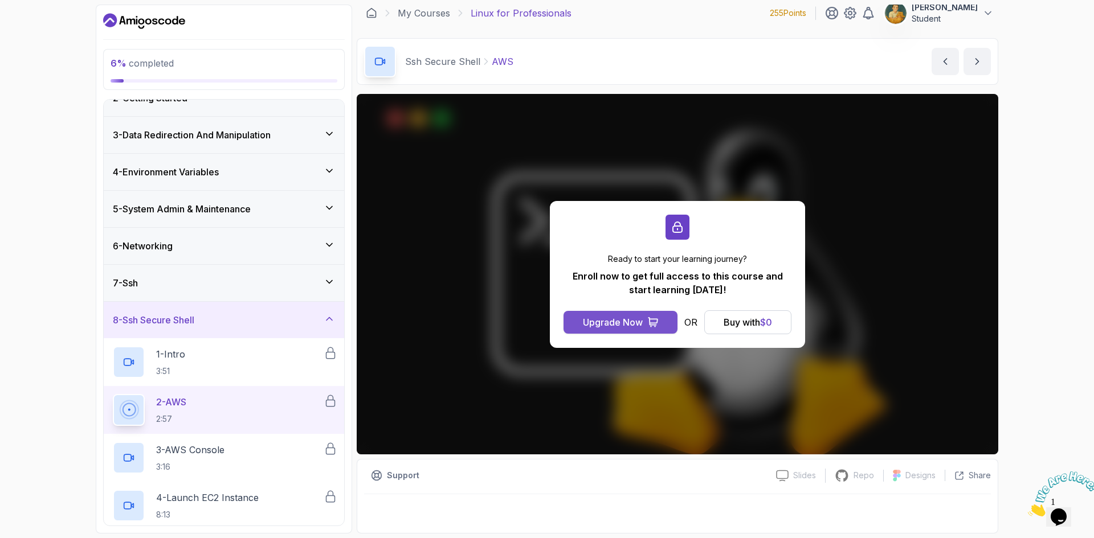
click at [662, 325] on button "Upgrade Now" at bounding box center [620, 322] width 114 height 23
